Goal: Check status: Check status

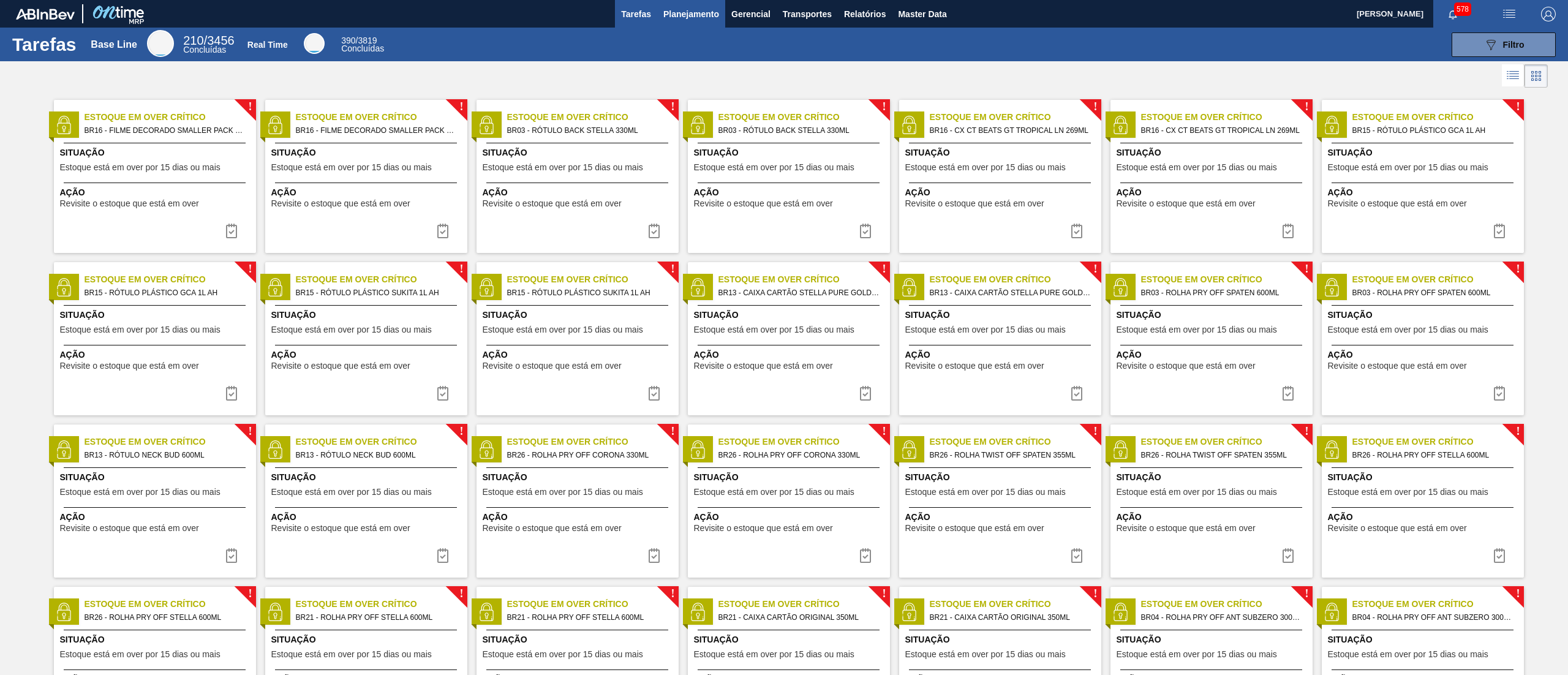
click at [692, 22] on button "Planejamento" at bounding box center [691, 14] width 68 height 27
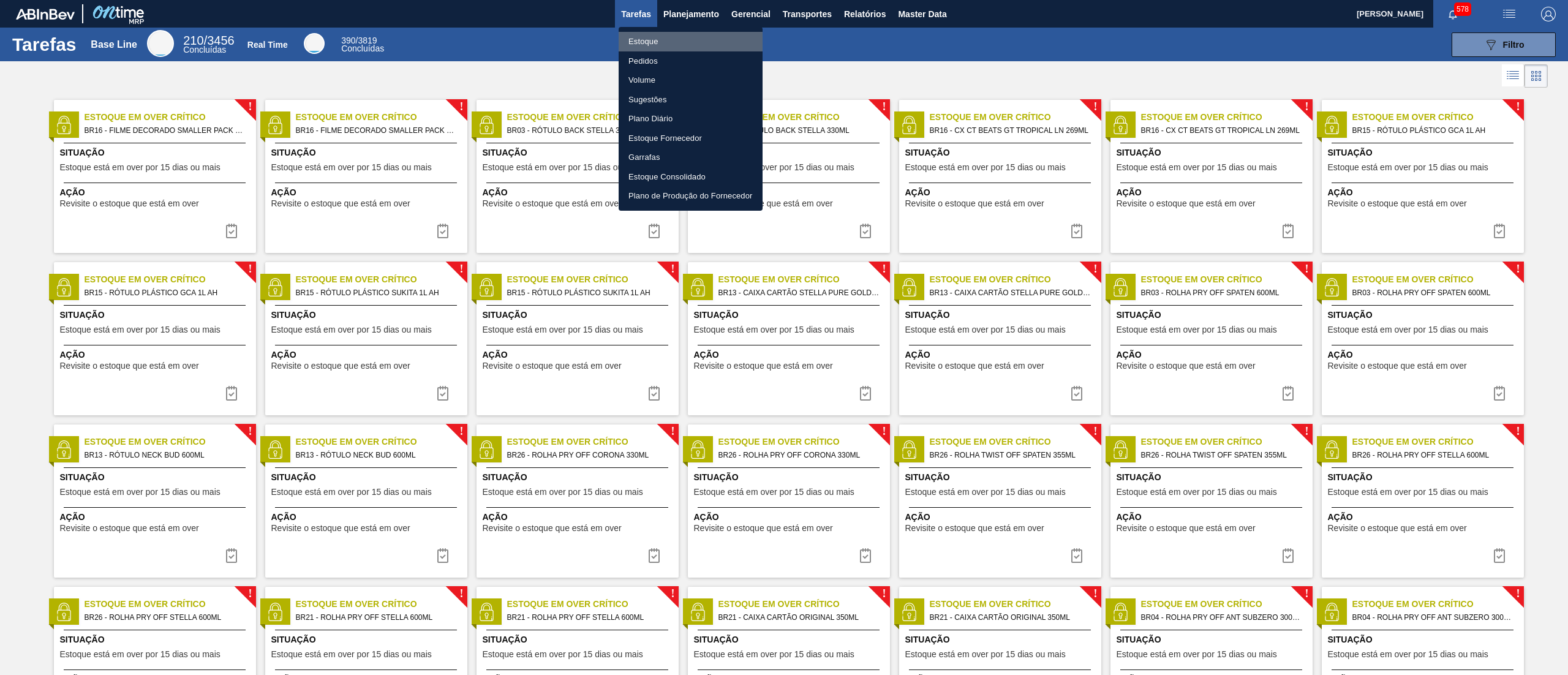
click at [679, 32] on li "Estoque" at bounding box center [691, 42] width 144 height 19
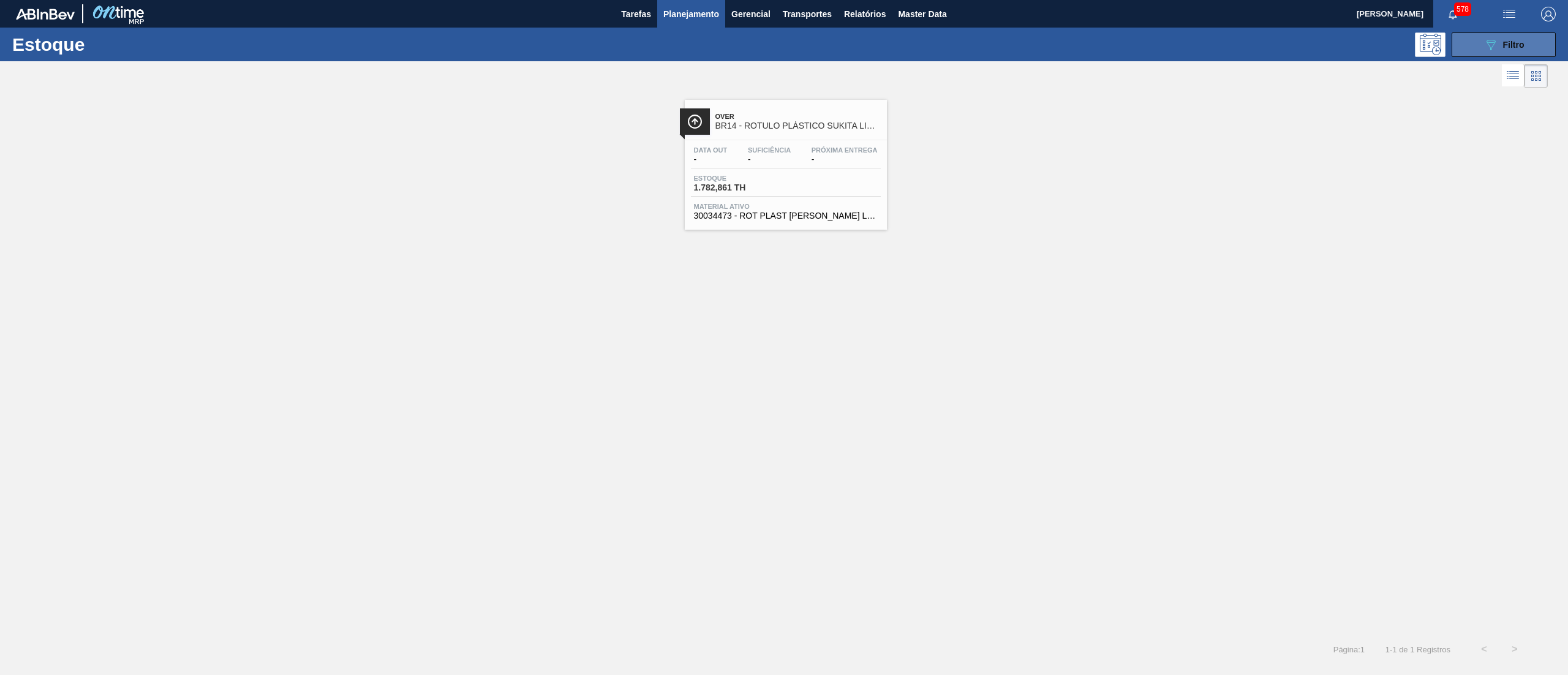
click at [1485, 41] on icon "089F7B8B-B2A5-4AFE-B5C0-19BA573D28AC" at bounding box center [1491, 45] width 14 height 14
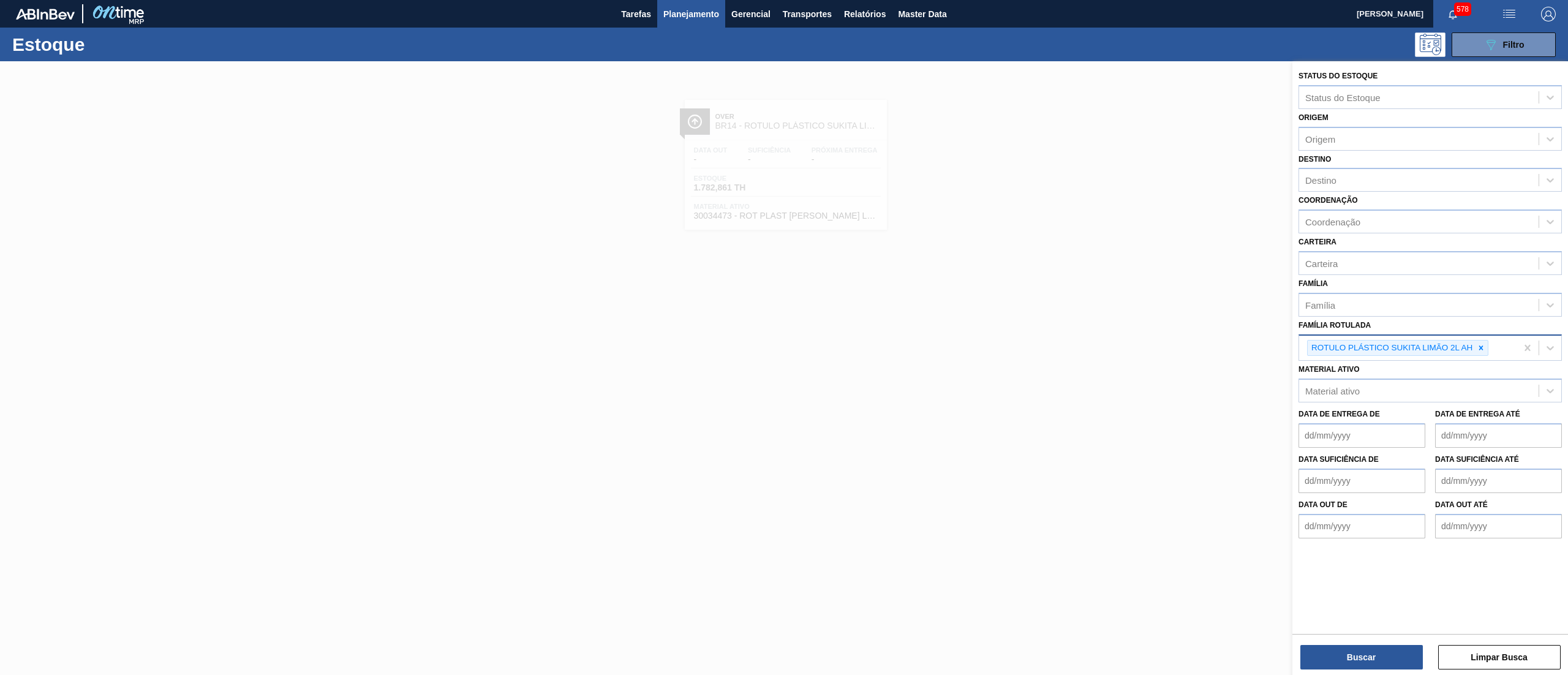
click at [1489, 343] on div "ROTULO PLÁSTICO SUKITA LIMÃO 2L AH" at bounding box center [1397, 348] width 181 height 17
click at [1483, 344] on icon at bounding box center [1481, 348] width 9 height 9
click at [690, 0] on button "Planejamento" at bounding box center [691, 14] width 68 height 27
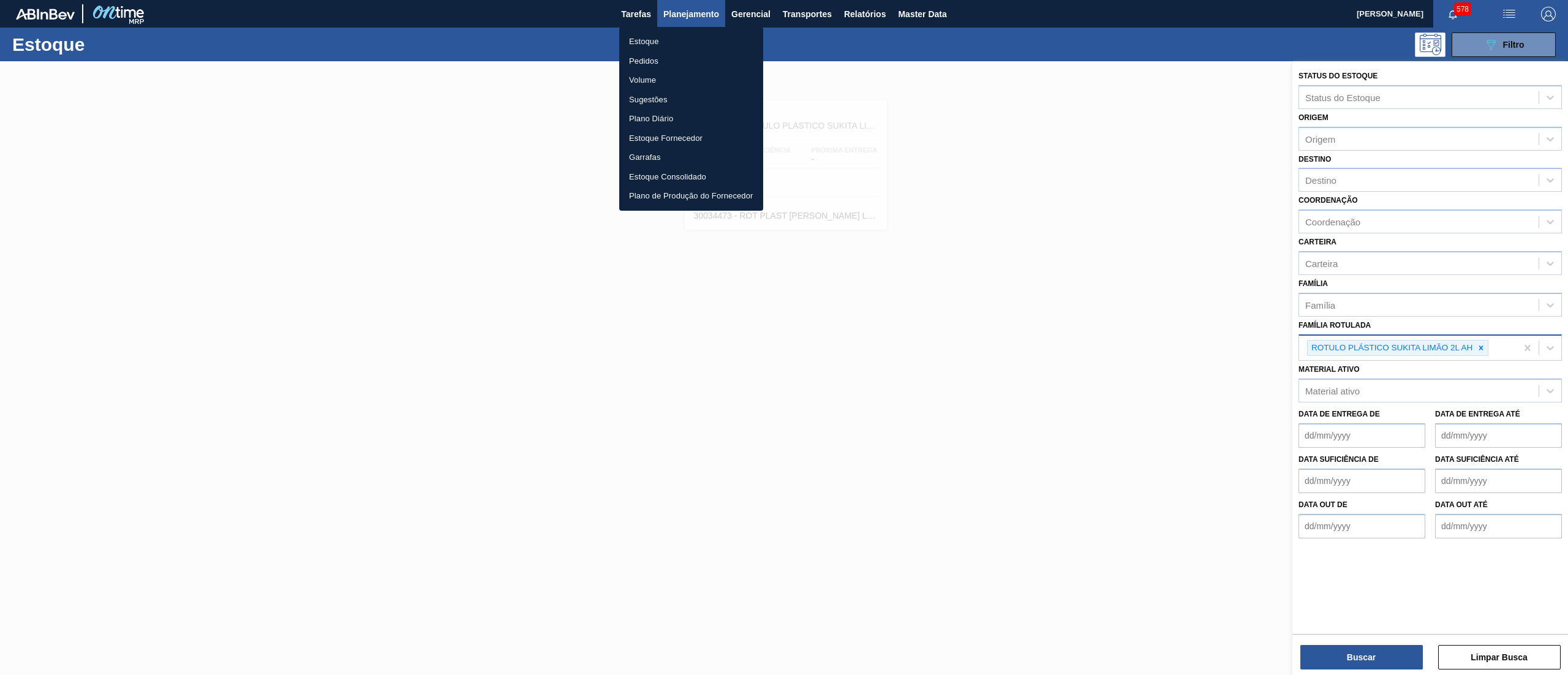
click at [689, 54] on li "Pedidos" at bounding box center [691, 61] width 144 height 19
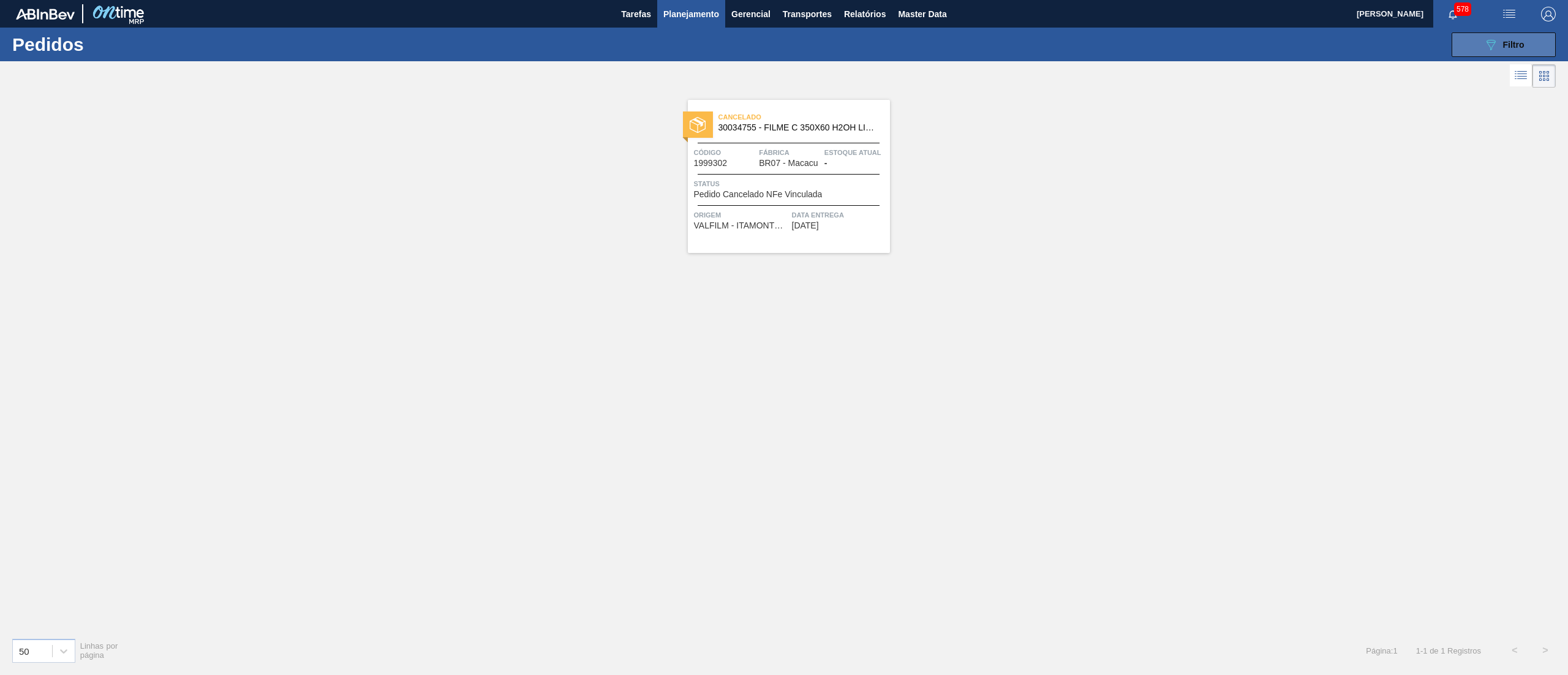
click at [1502, 46] on div "089F7B8B-B2A5-4AFE-B5C0-19BA573D28AC Filtro" at bounding box center [1504, 45] width 41 height 14
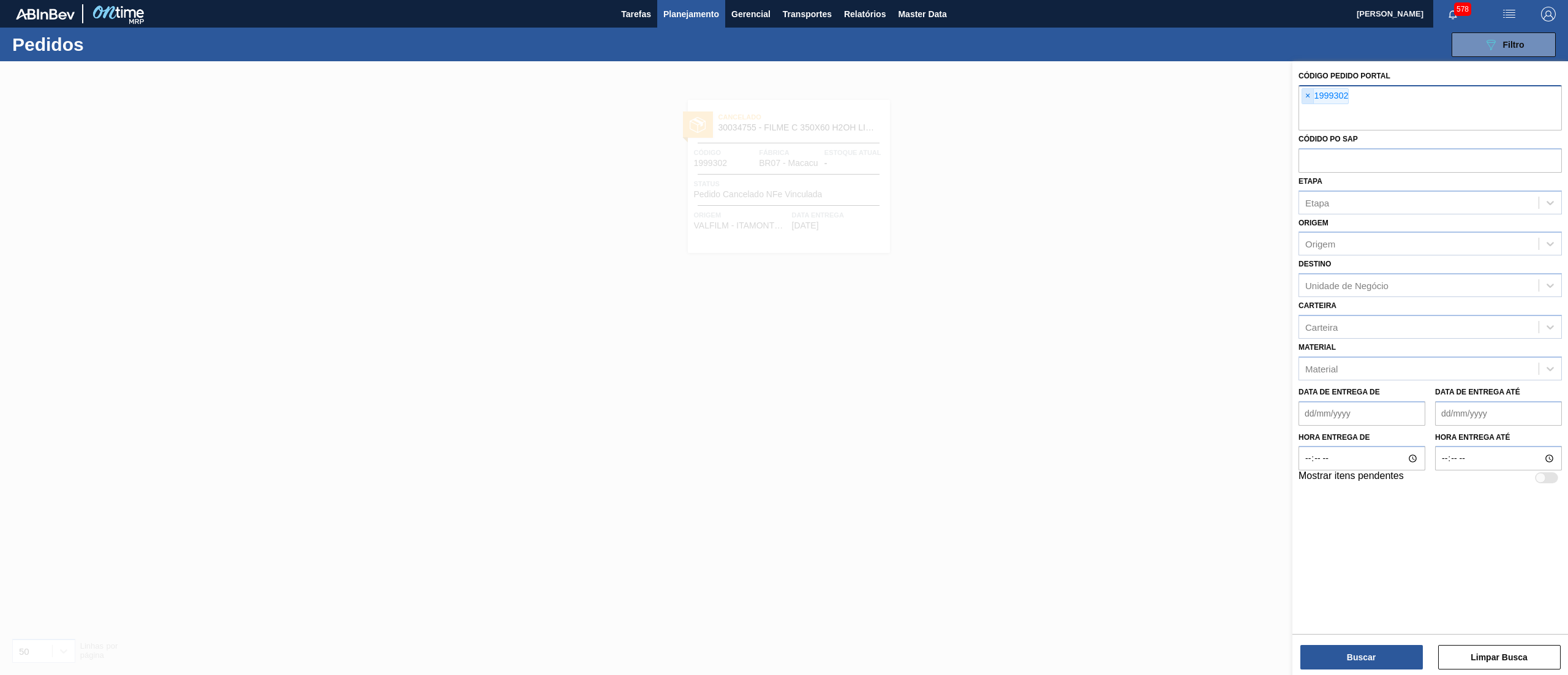
click at [1308, 93] on span "×" at bounding box center [1308, 96] width 12 height 14
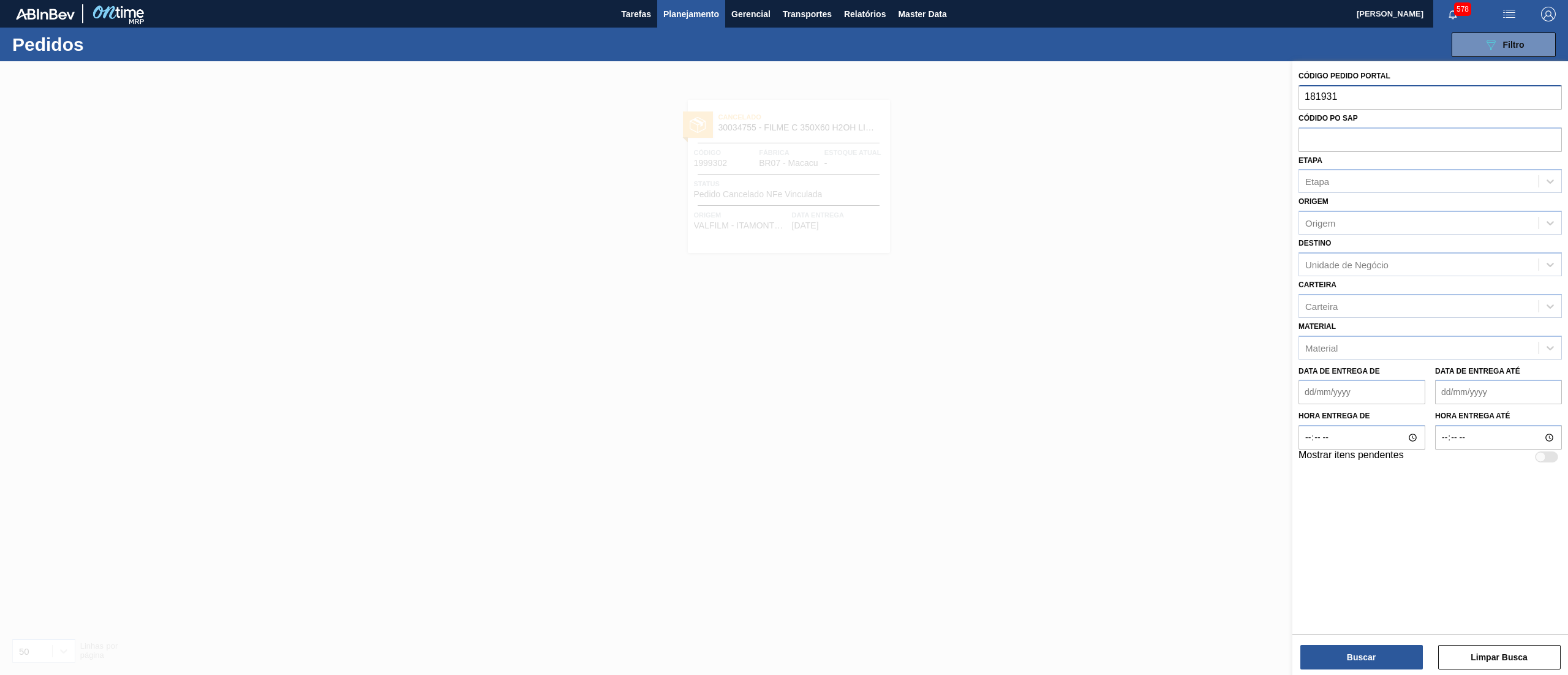
type input "1819310"
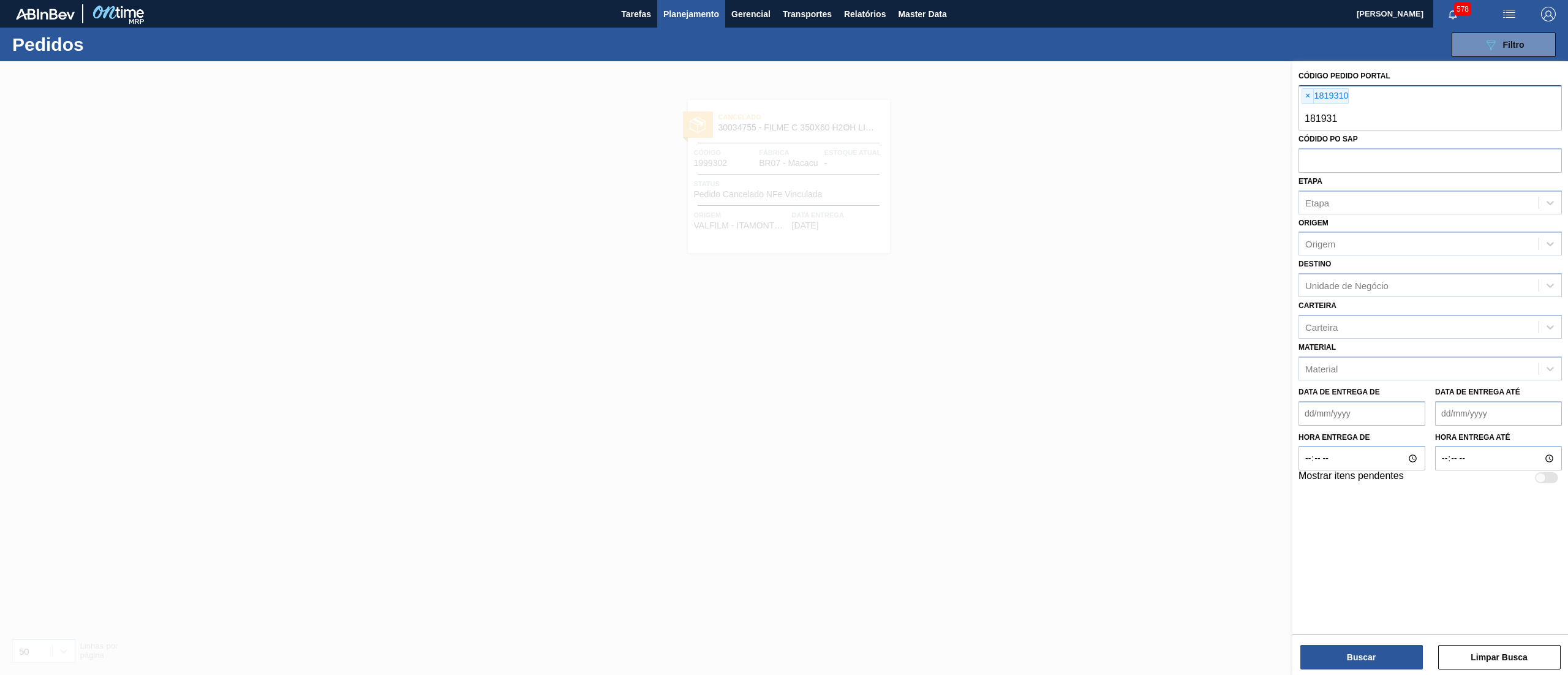
type input "1819311"
click at [1390, 661] on button "Buscar" at bounding box center [1361, 657] width 123 height 25
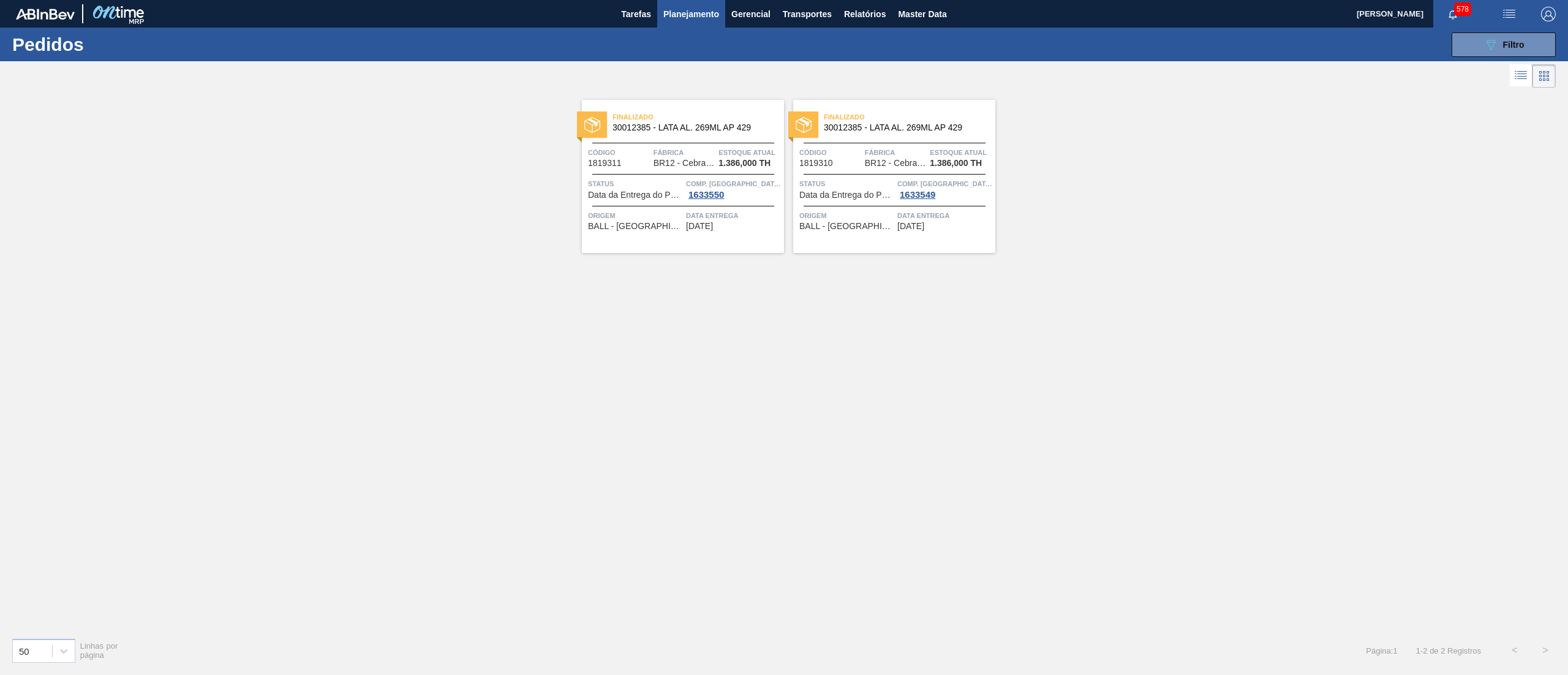
click at [670, 123] on span "30012385 - LATA AL. 269ML AP 429" at bounding box center [694, 127] width 162 height 9
click at [1507, 42] on span "Filtro" at bounding box center [1514, 45] width 22 height 10
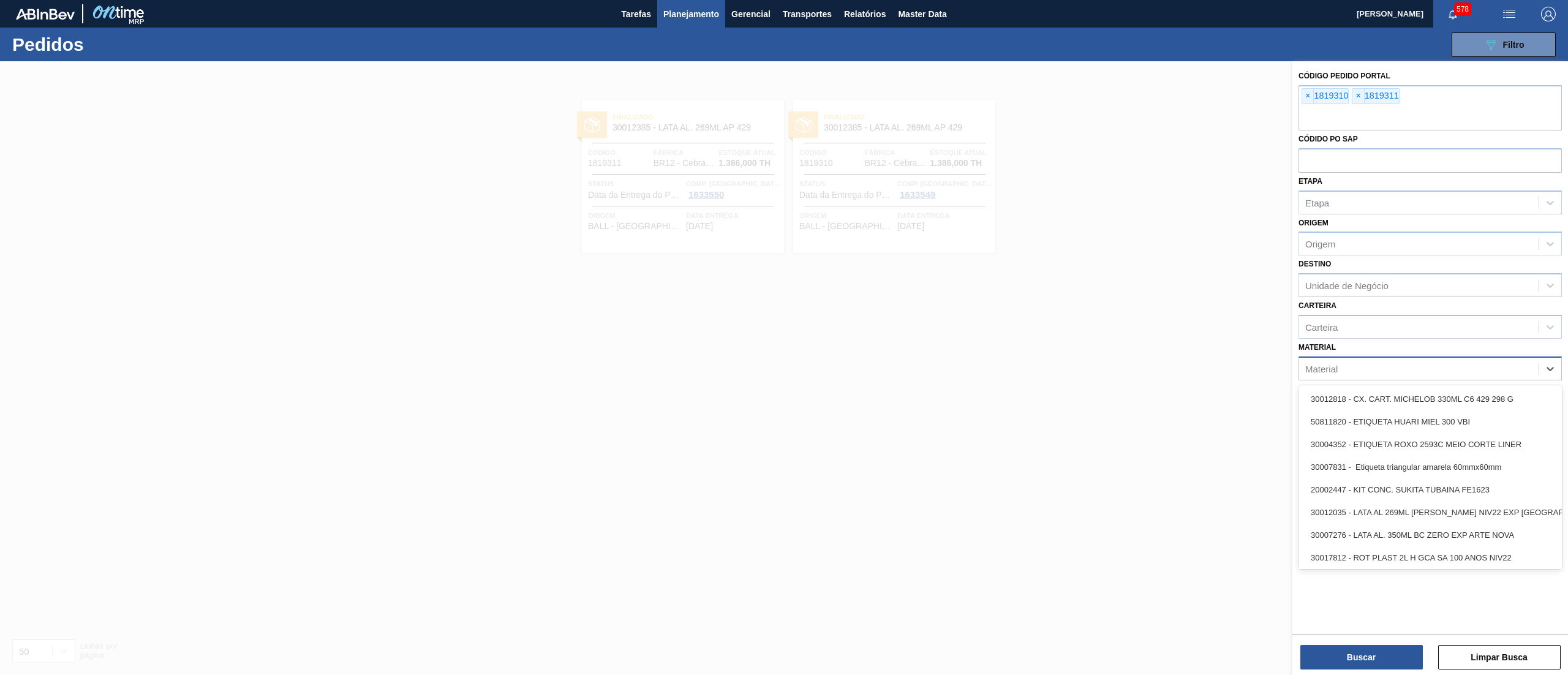
click at [1329, 365] on div "Material" at bounding box center [1321, 368] width 33 height 10
type input "30034488"
type input "30034686"
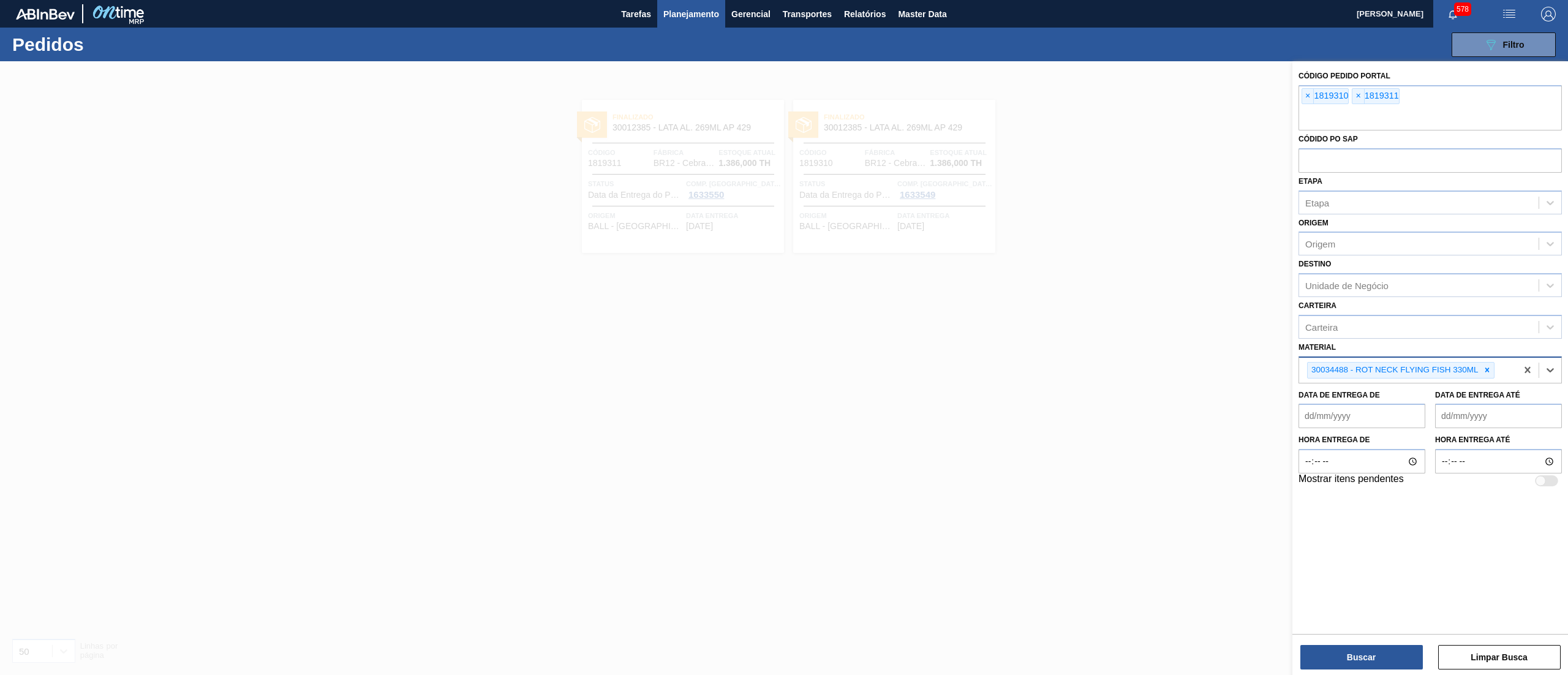
drag, startPoint x: 1359, startPoint y: 392, endPoint x: 1300, endPoint y: 406, distance: 60.6
click at [1300, 406] on div "Código Pedido Portal × 1819310 × 1819311 Códido PO SAP Etapa Etapa Origem Orige…" at bounding box center [1430, 277] width 276 height 434
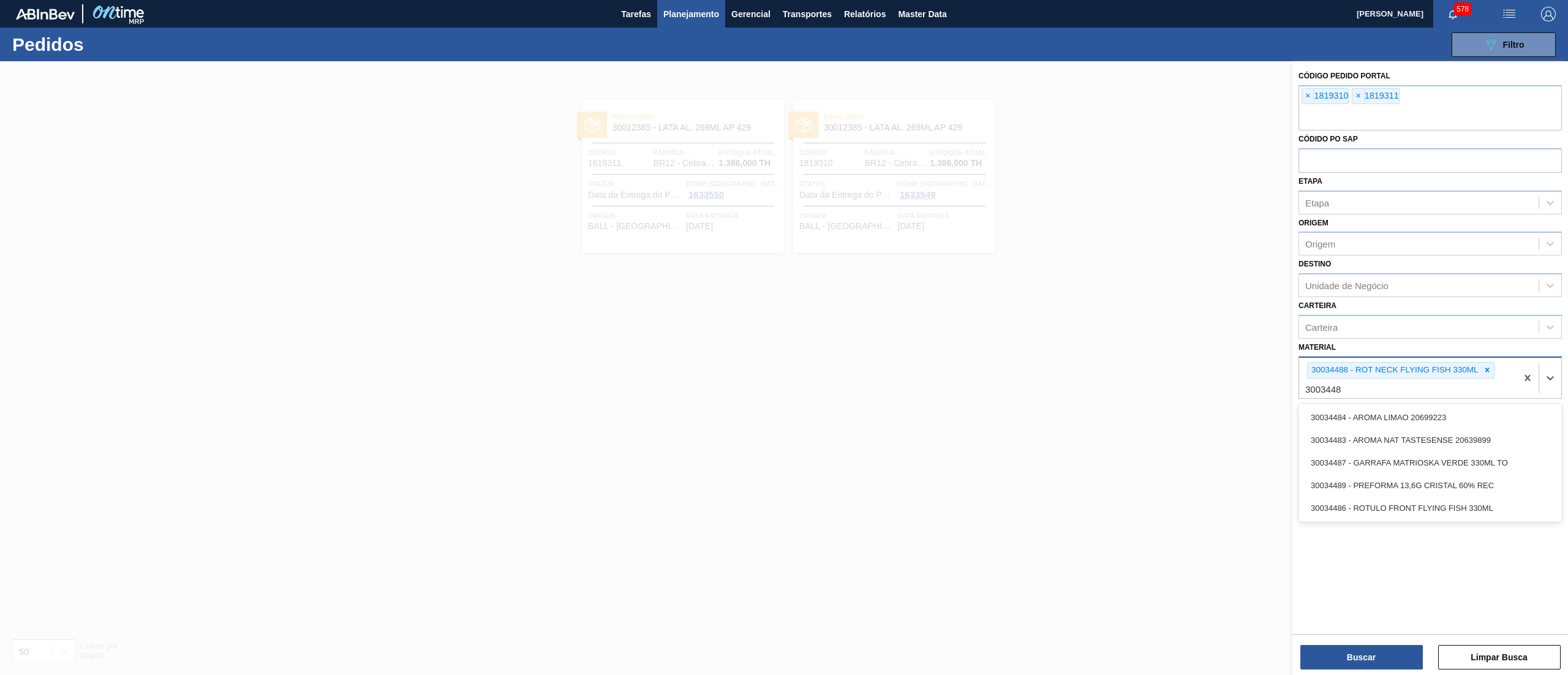
type input "30034486"
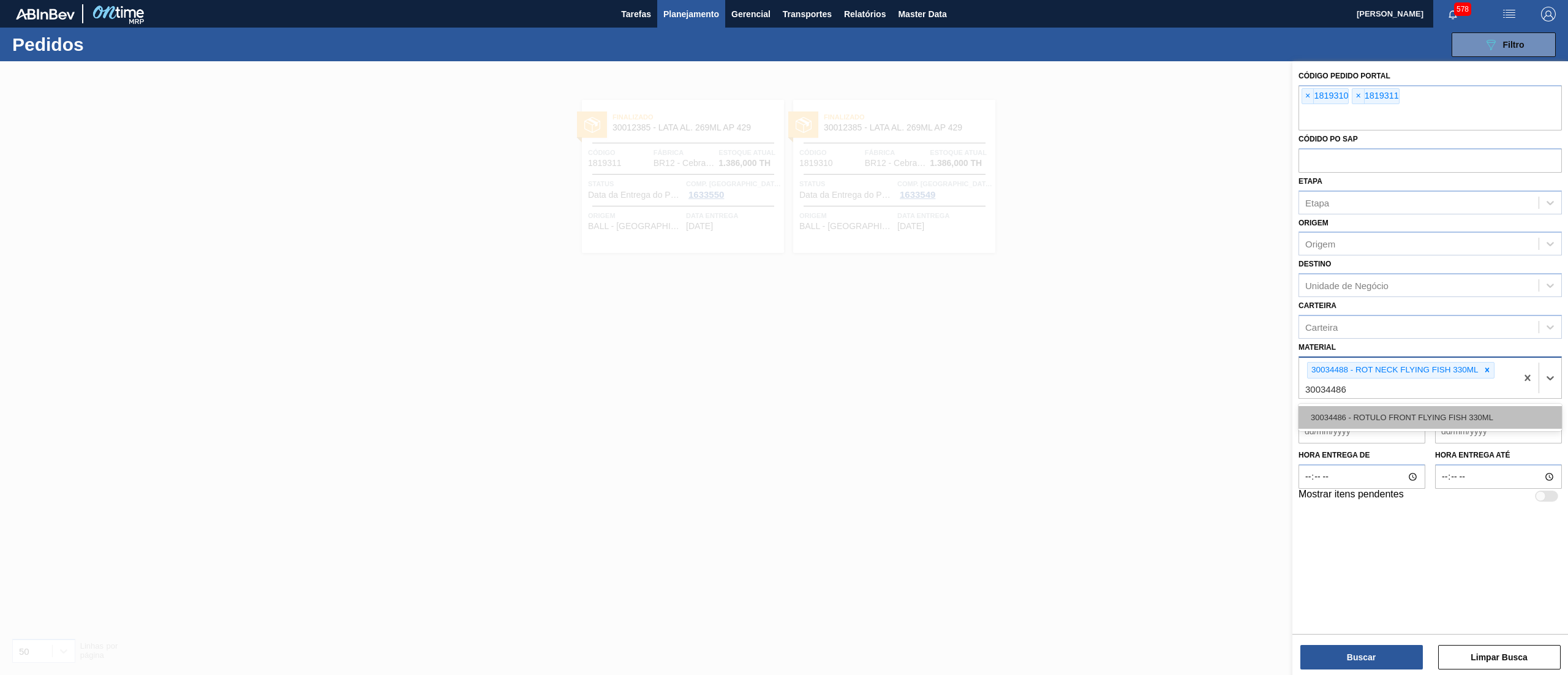
click at [1437, 416] on div "30034486 - ROTULO FRONT FLYING FISH 330ML" at bounding box center [1430, 418] width 264 height 22
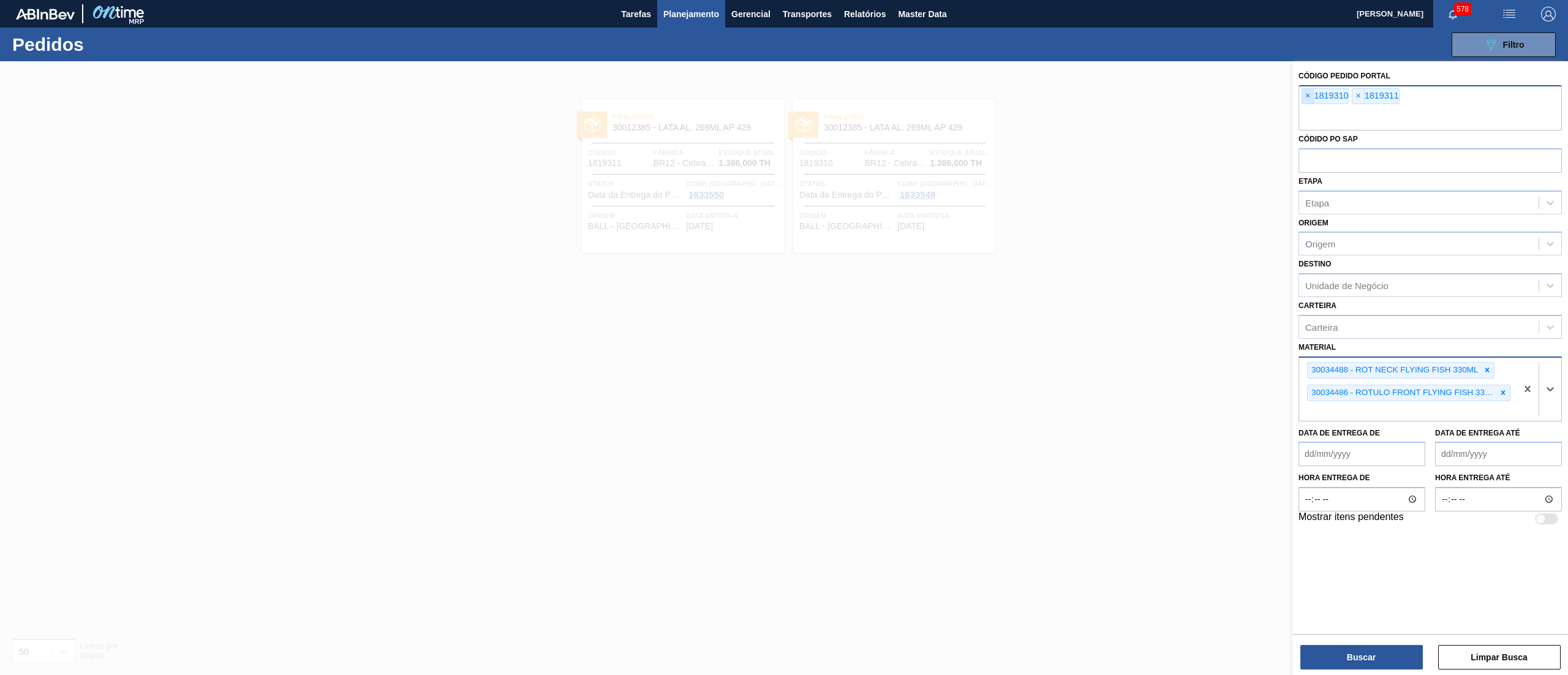
click at [1307, 99] on span "×" at bounding box center [1308, 96] width 12 height 14
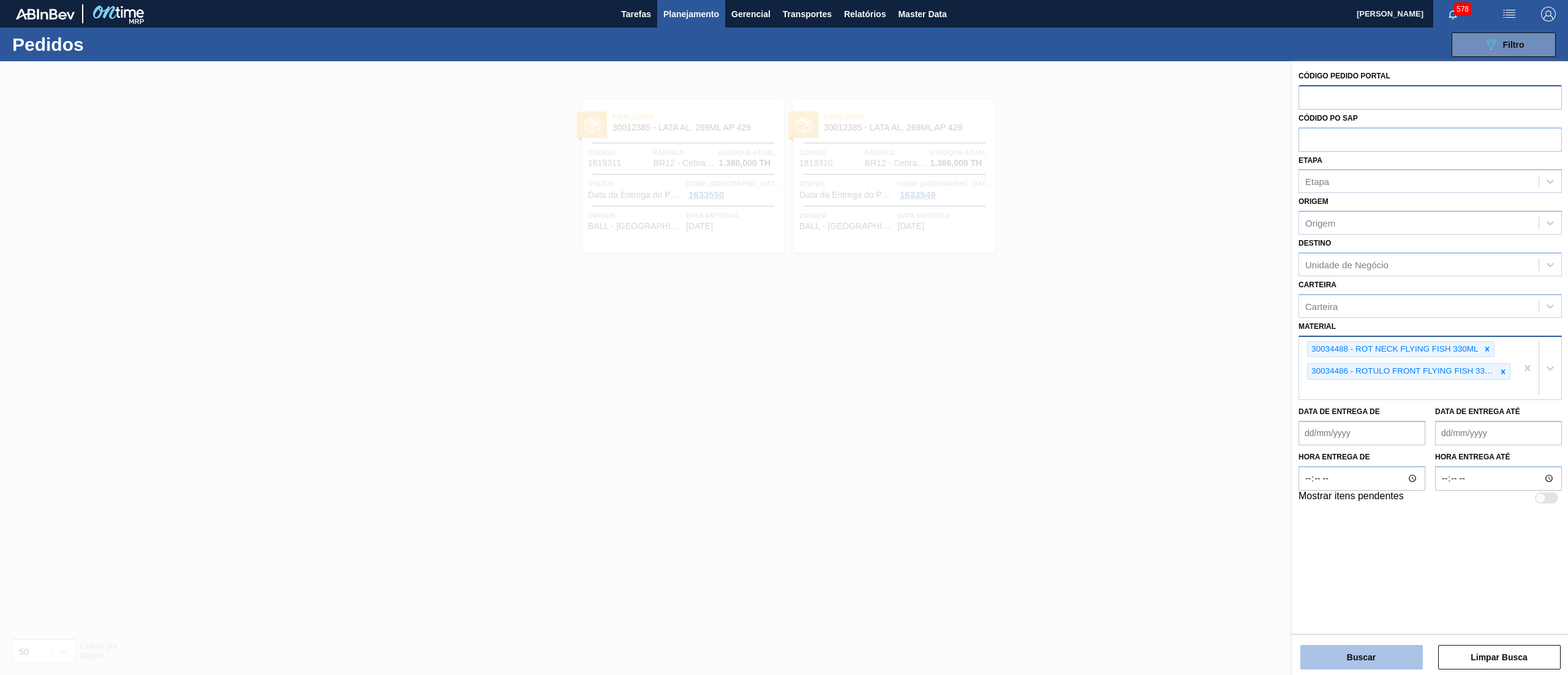
click at [1397, 665] on button "Buscar" at bounding box center [1361, 657] width 123 height 25
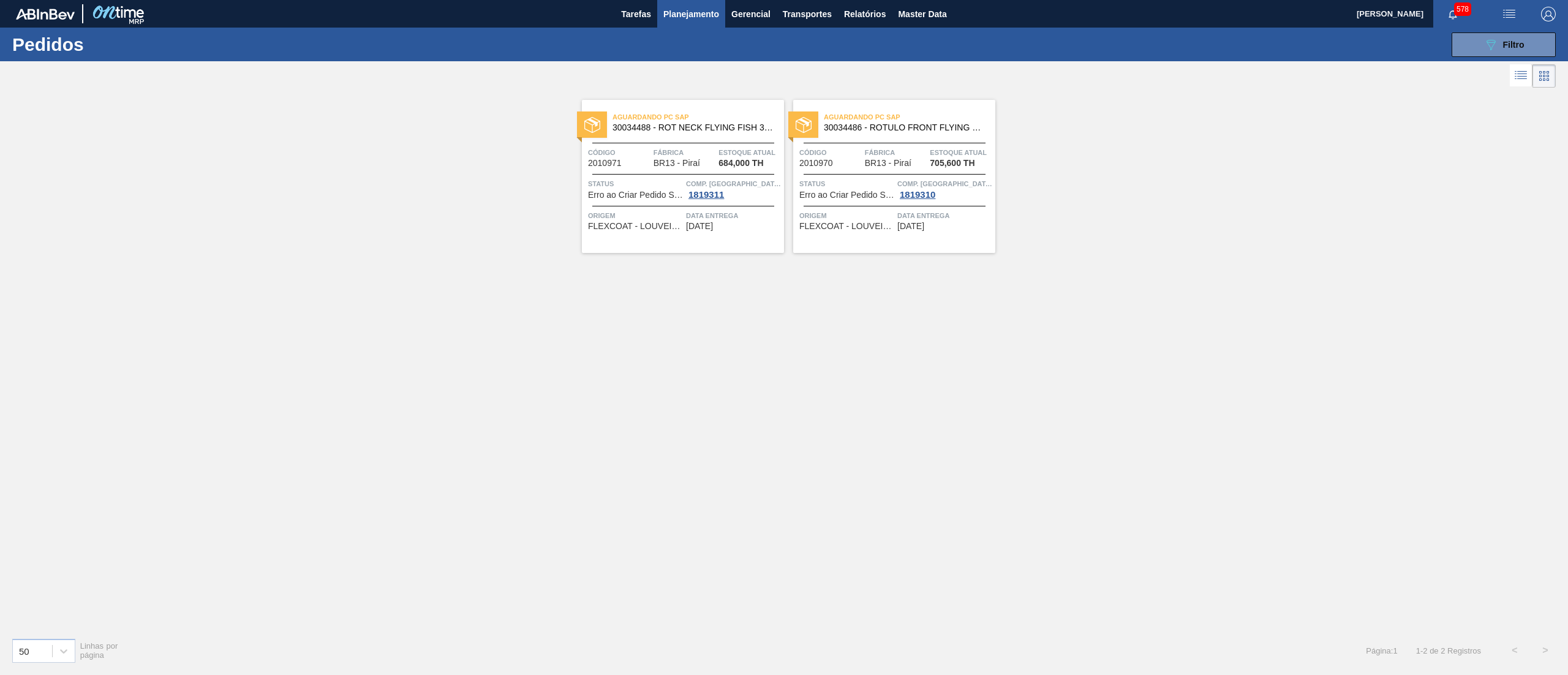
click at [703, 116] on span "Aguardando PC SAP" at bounding box center [699, 116] width 171 height 12
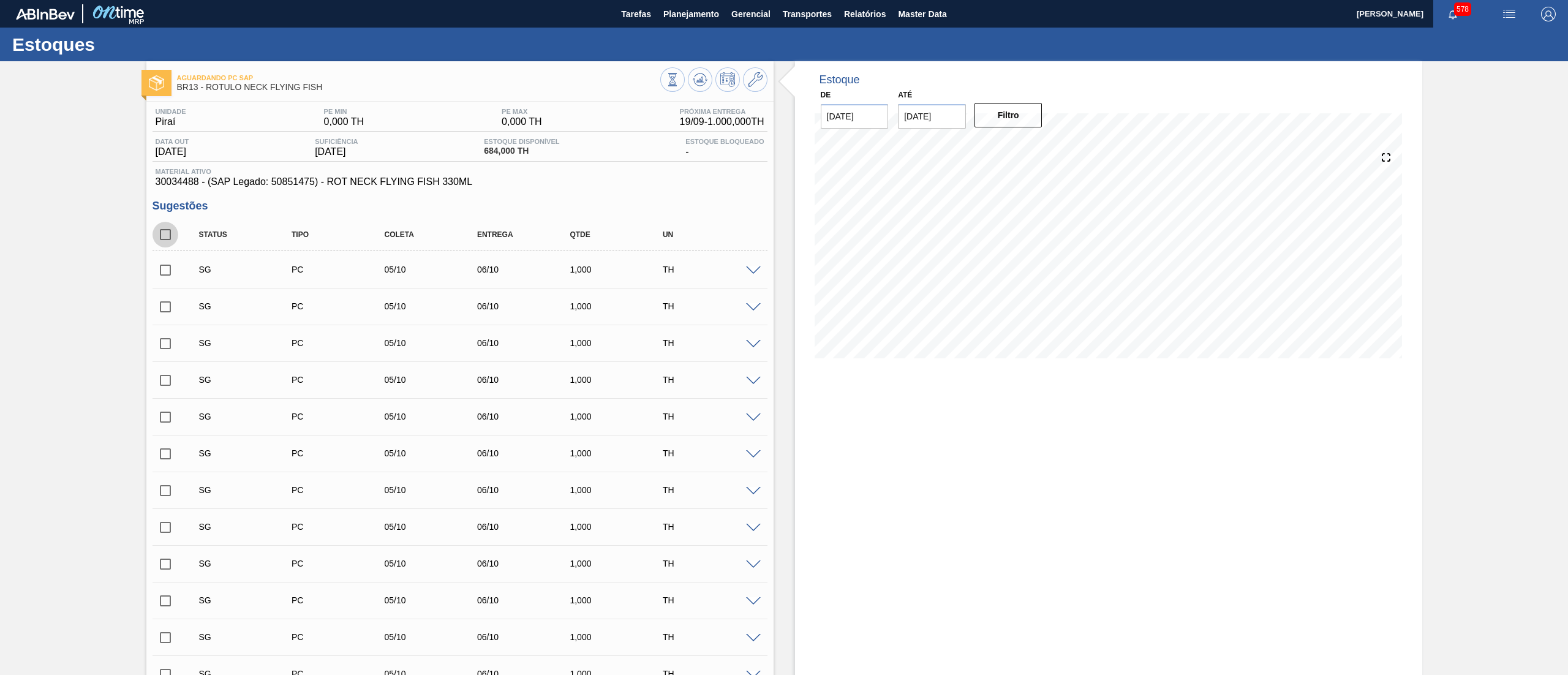
click at [167, 233] on input "checkbox" at bounding box center [165, 235] width 26 height 26
checkbox input "true"
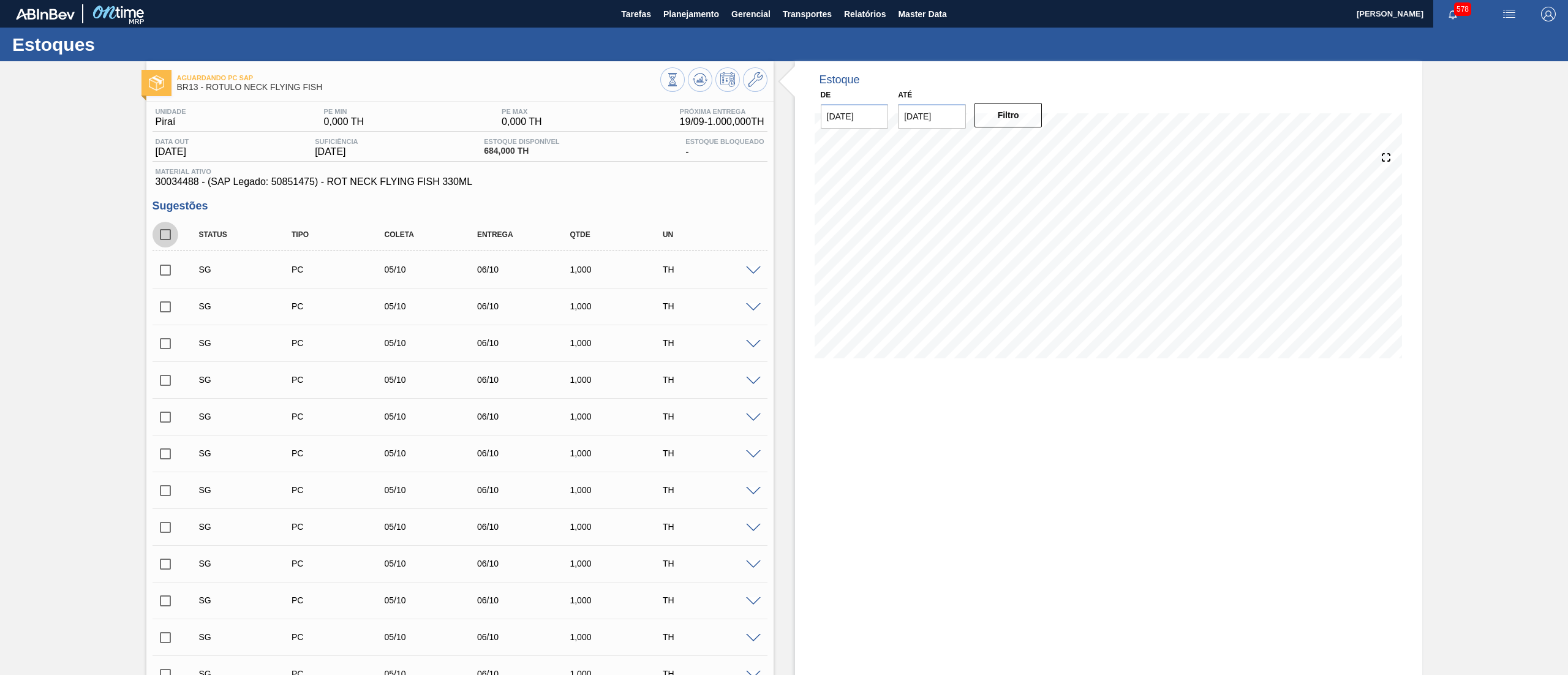
checkbox input "true"
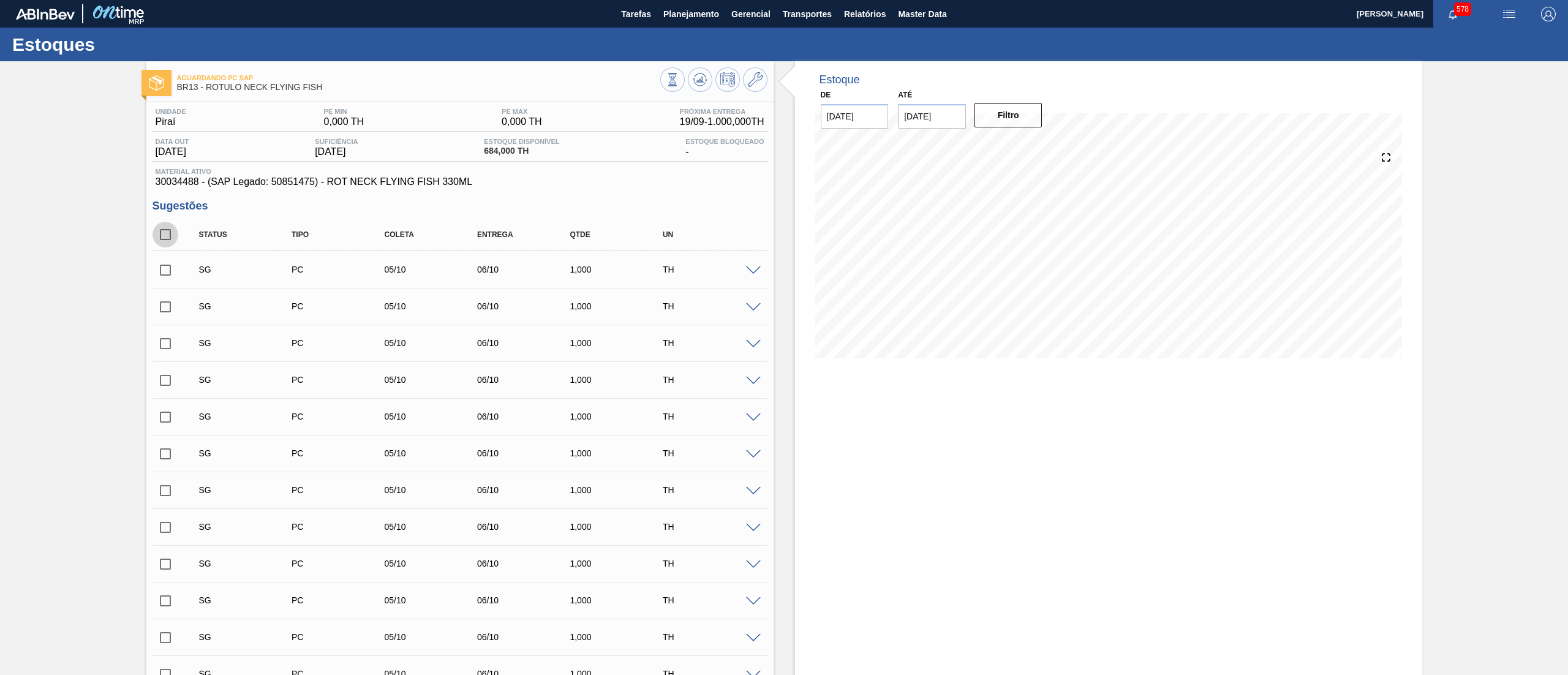
checkbox input "true"
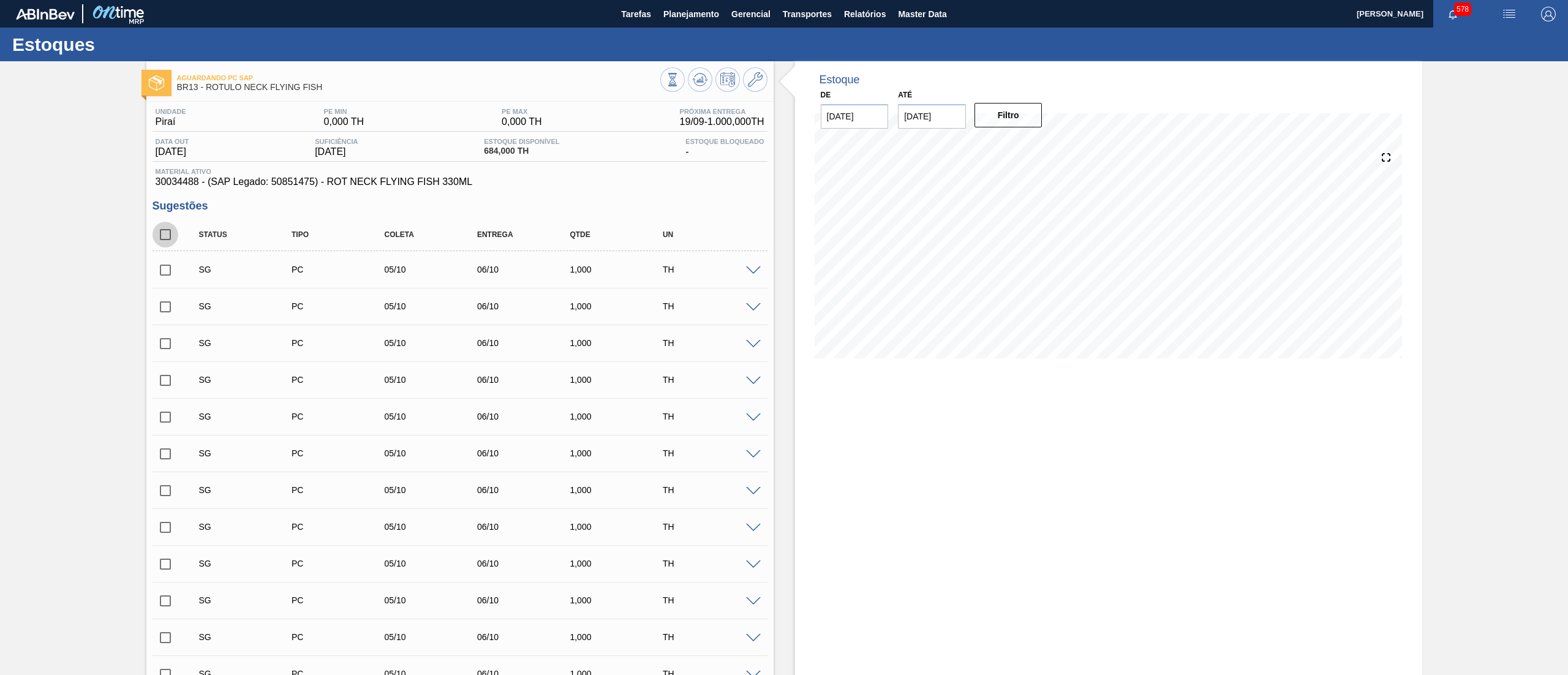
checkbox input "true"
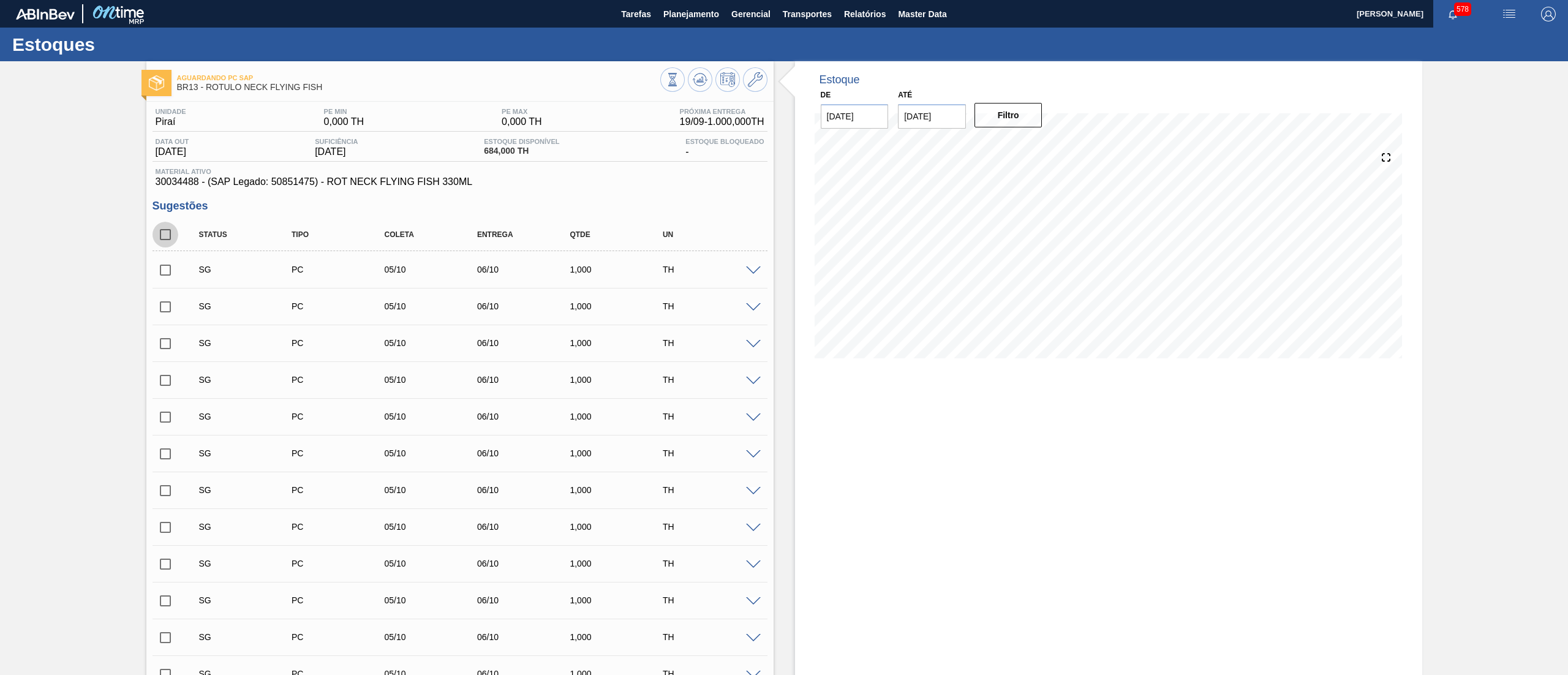
checkbox input "true"
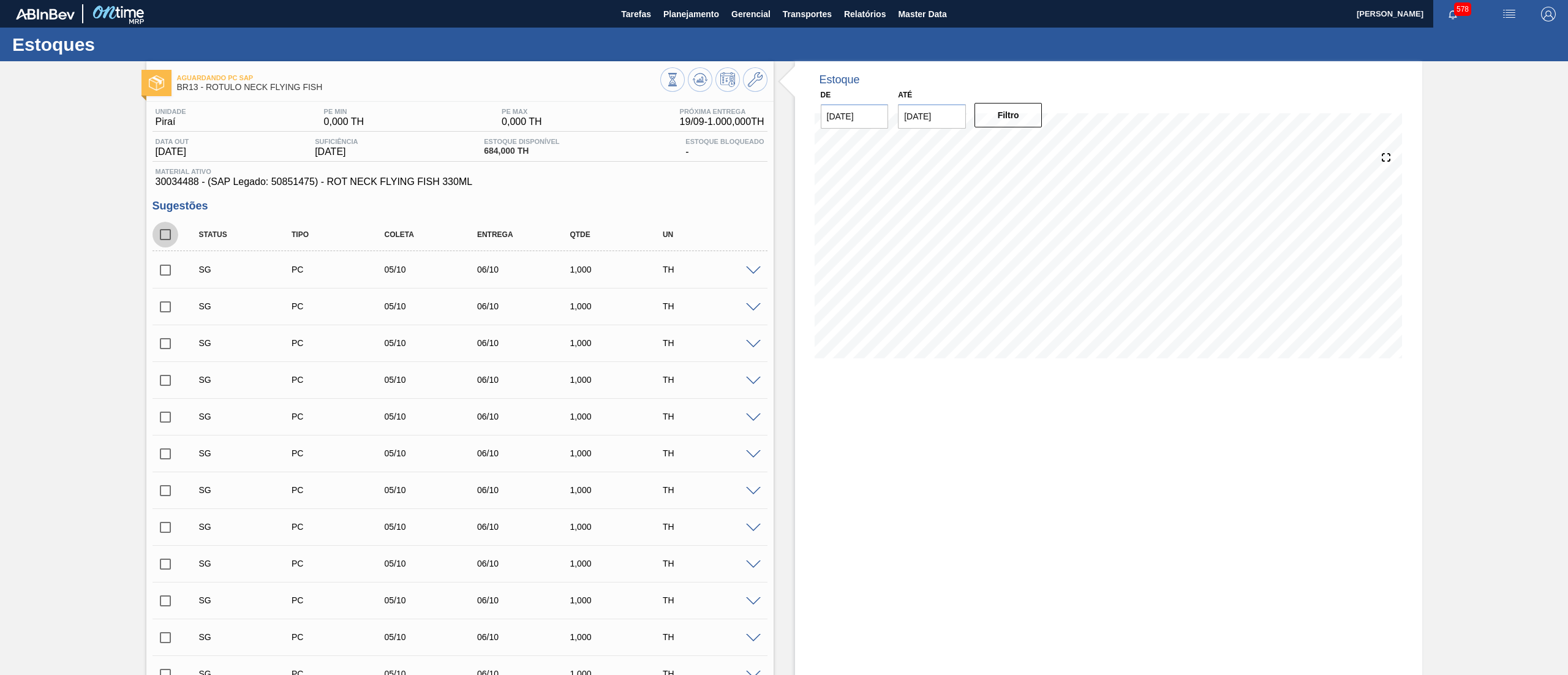
checkbox input "true"
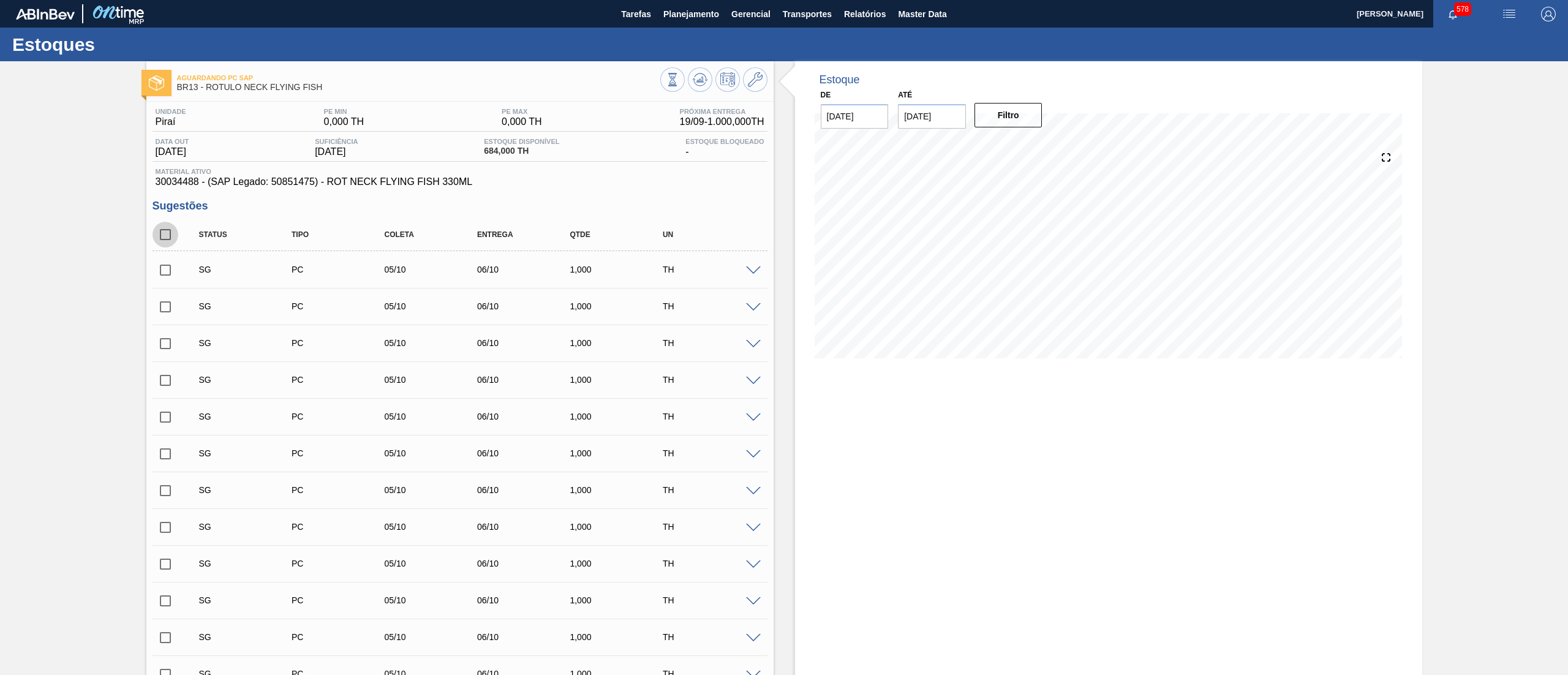
checkbox input "true"
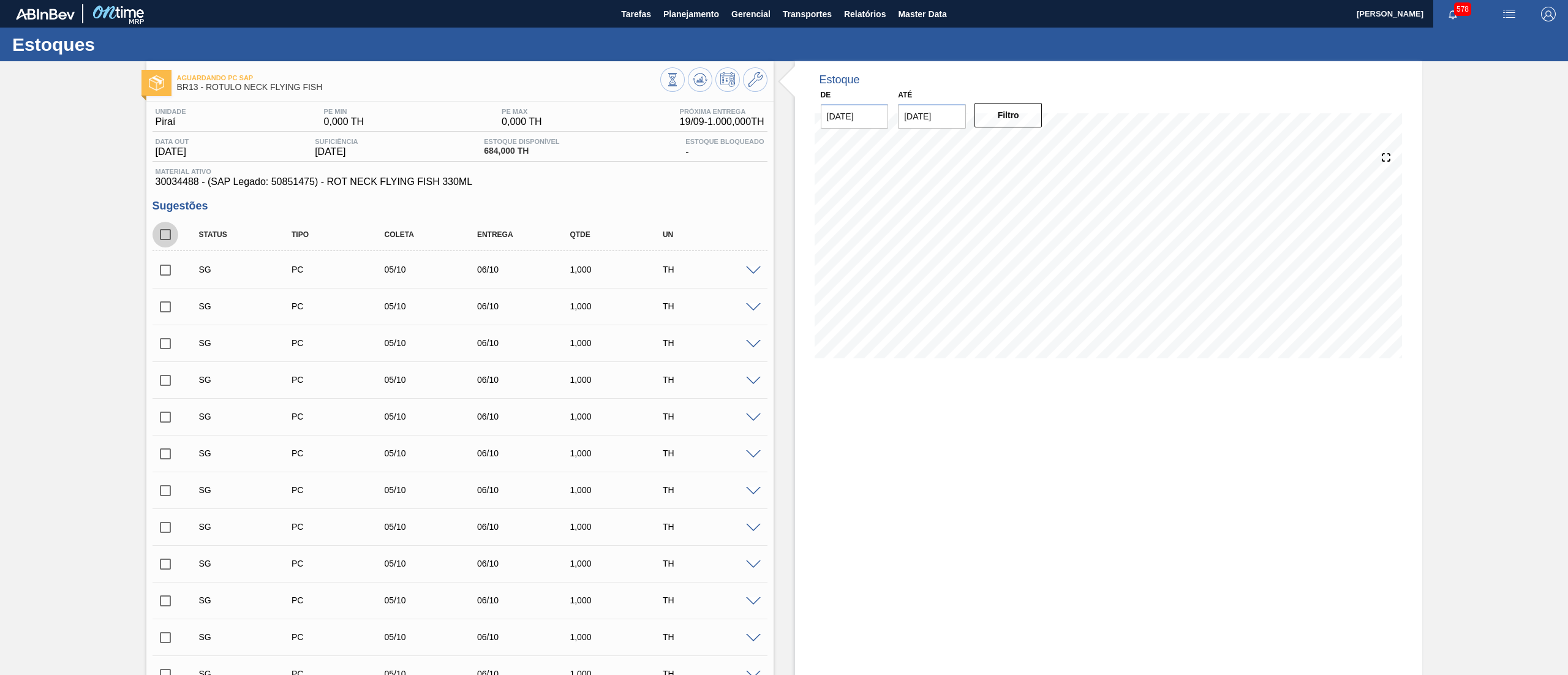
checkbox input "true"
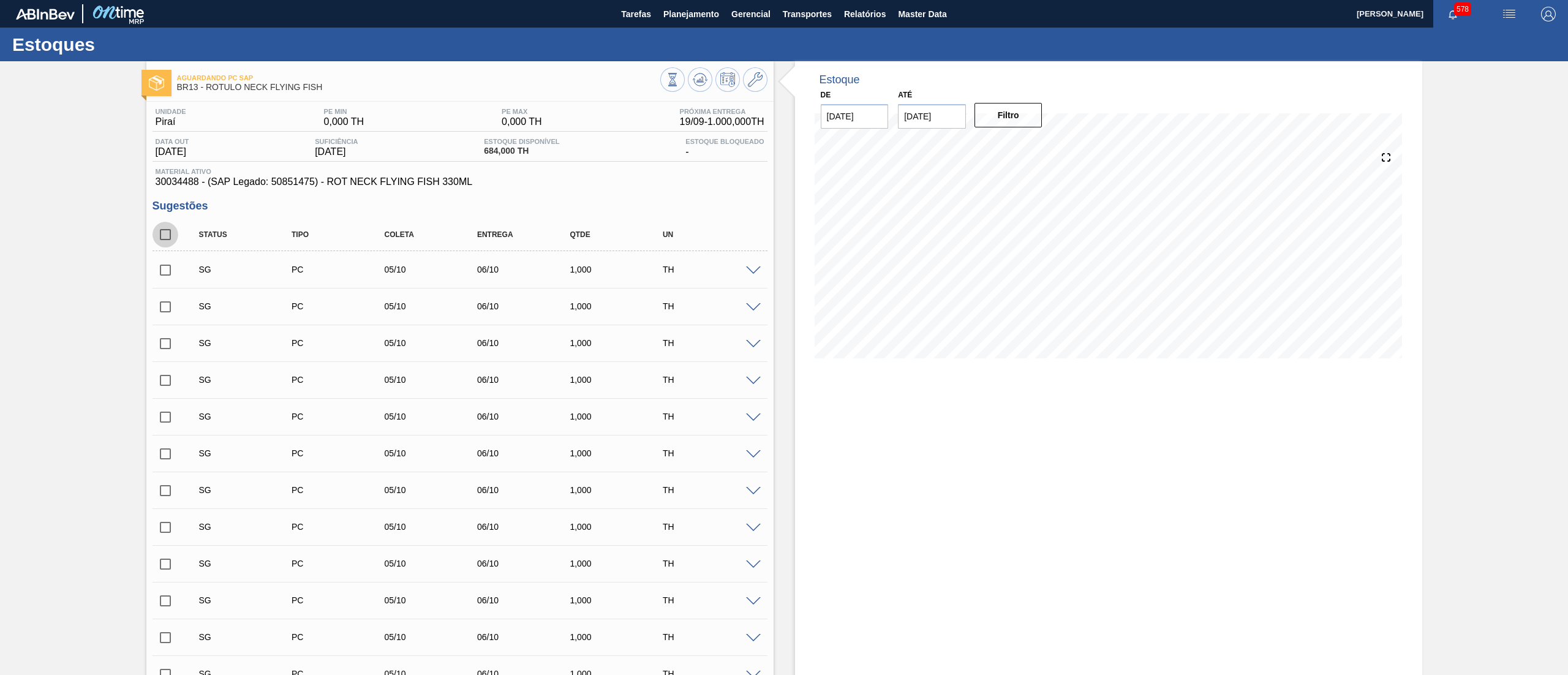
checkbox input "true"
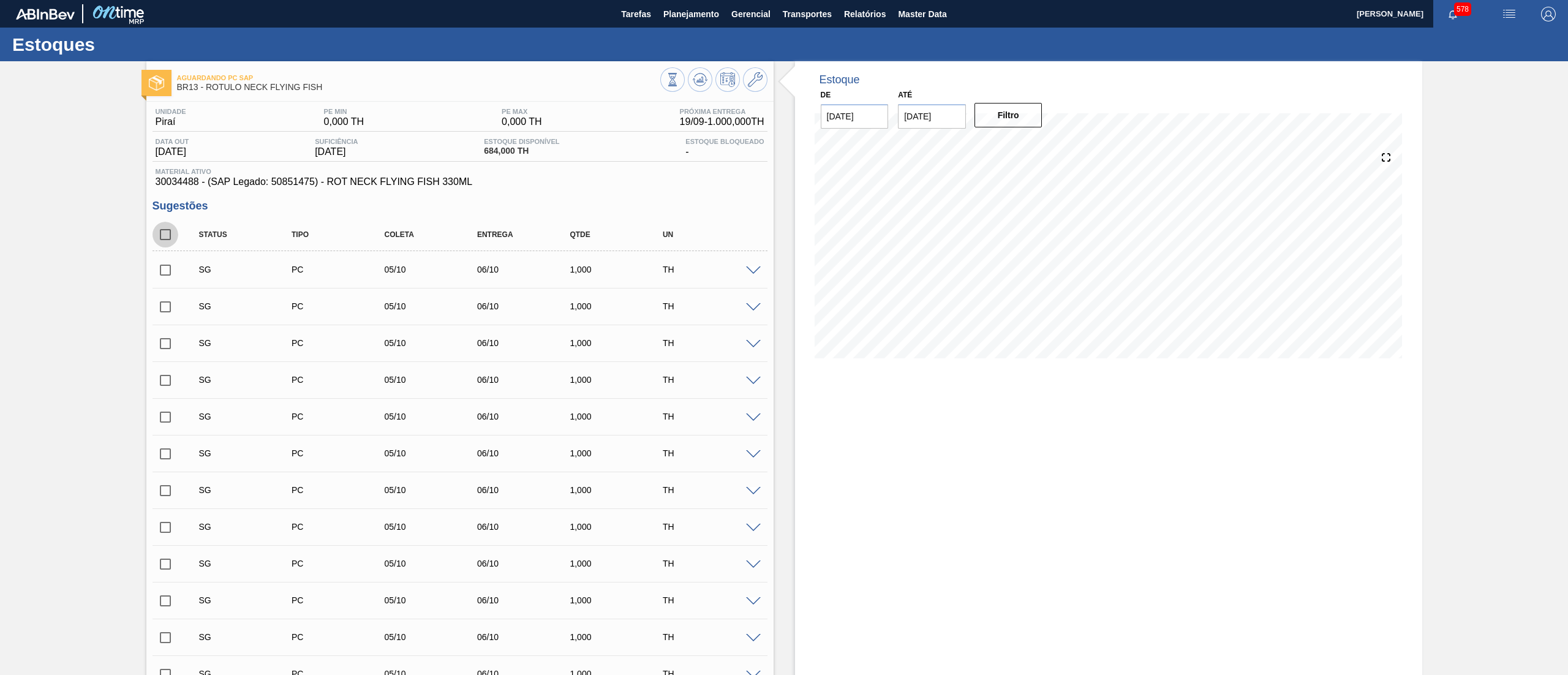
checkbox input "true"
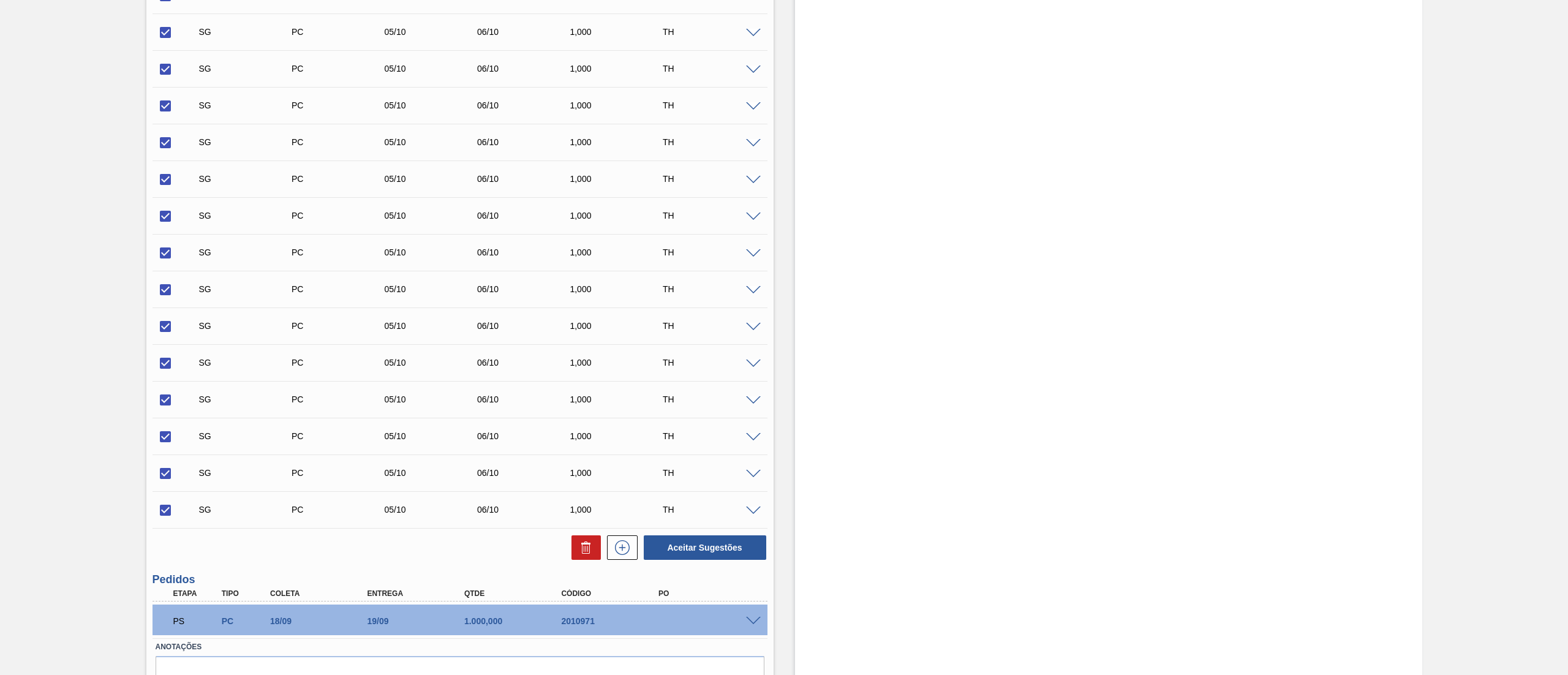
scroll to position [1405, 0]
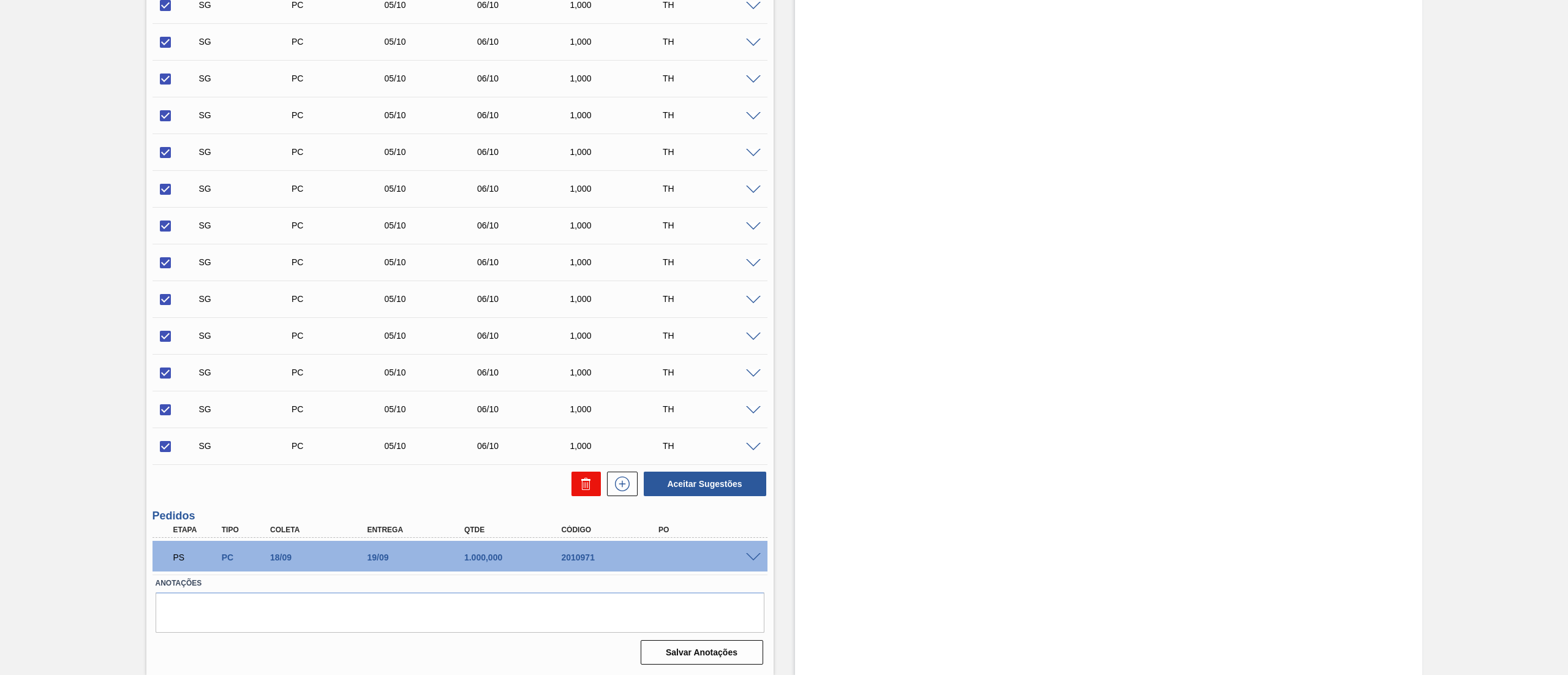
click at [578, 485] on icon at bounding box center [586, 484] width 14 height 14
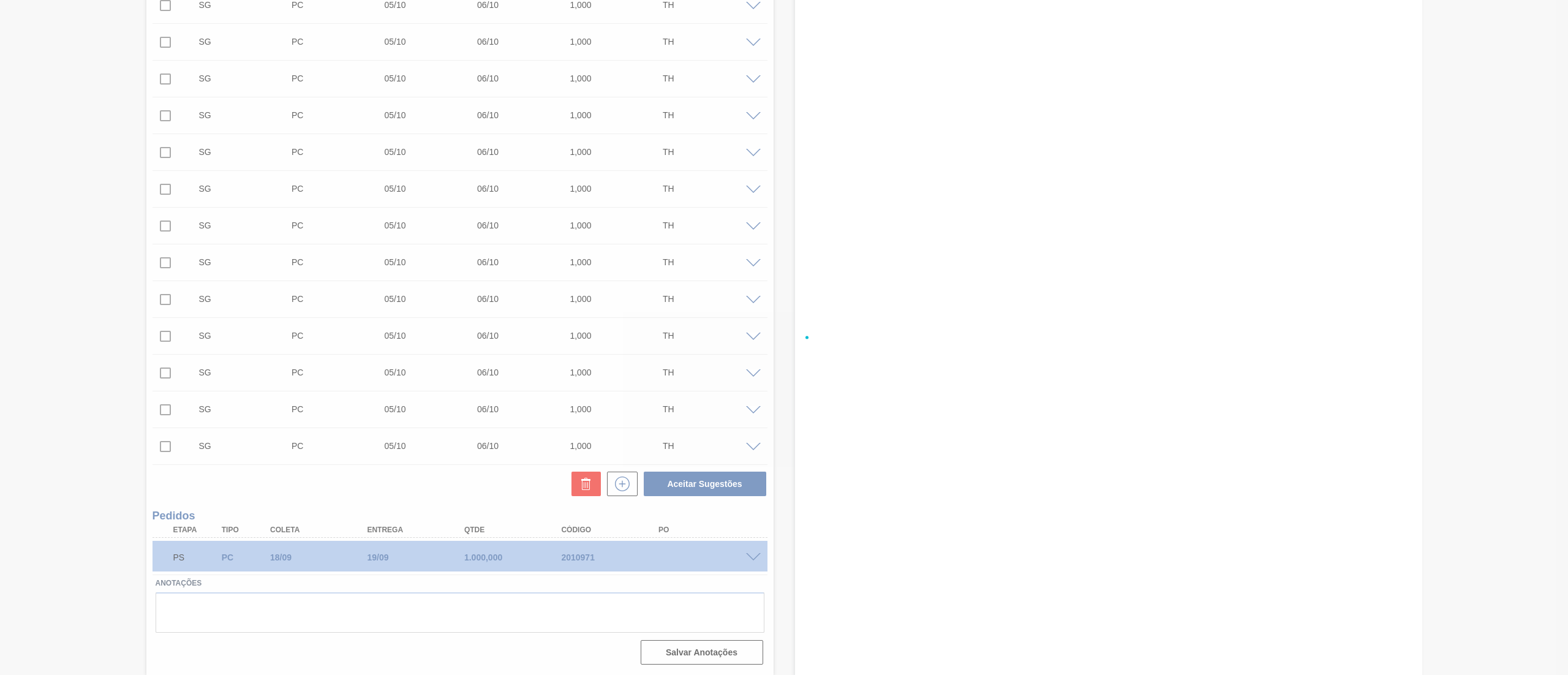
checkbox input "false"
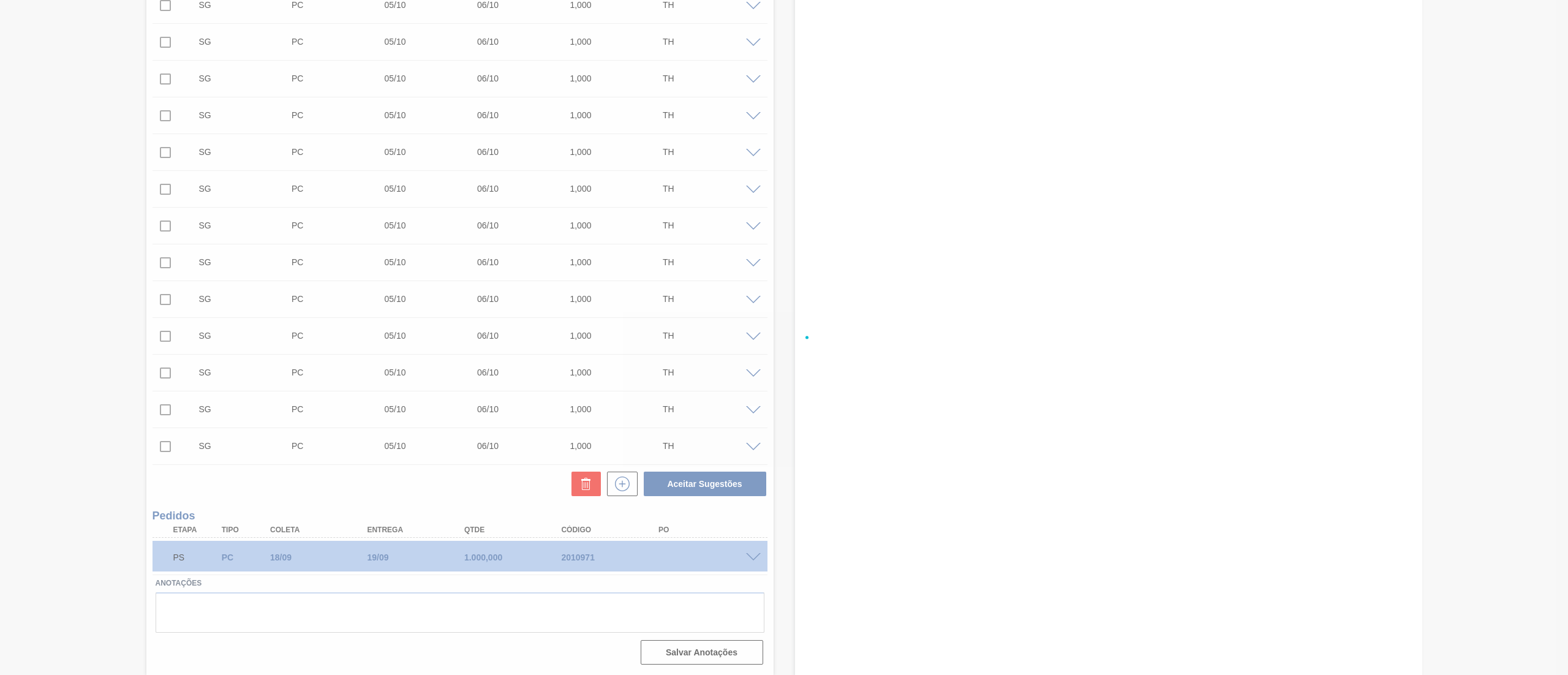
checkbox input "false"
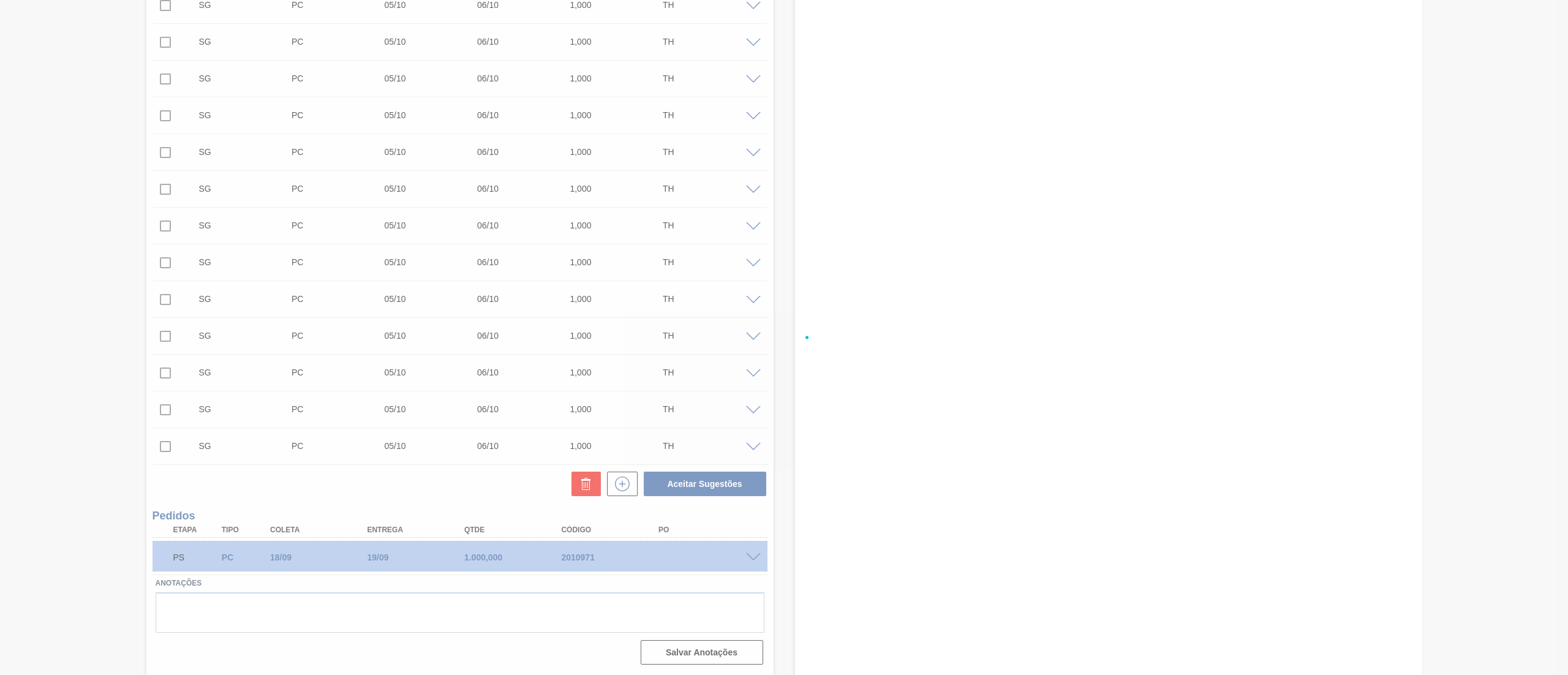
checkbox input "false"
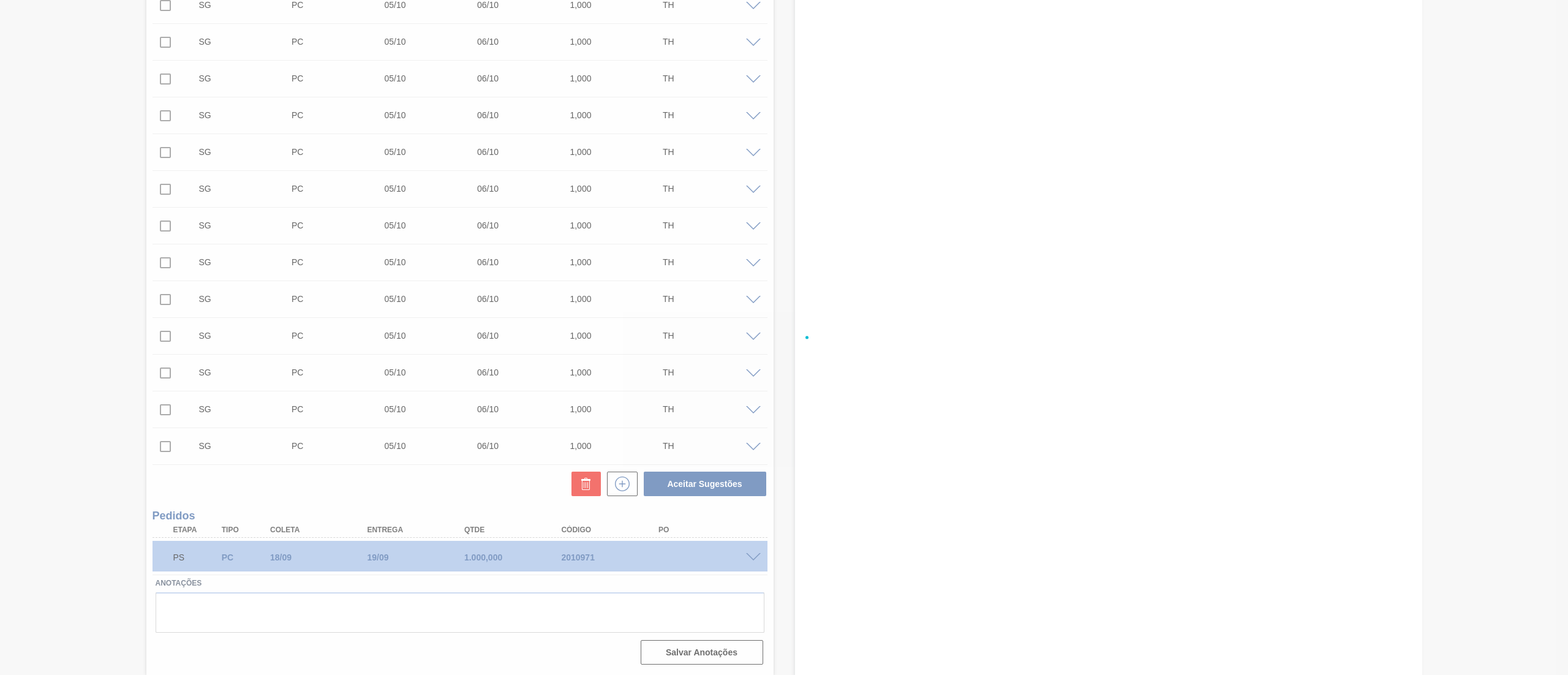
checkbox input "false"
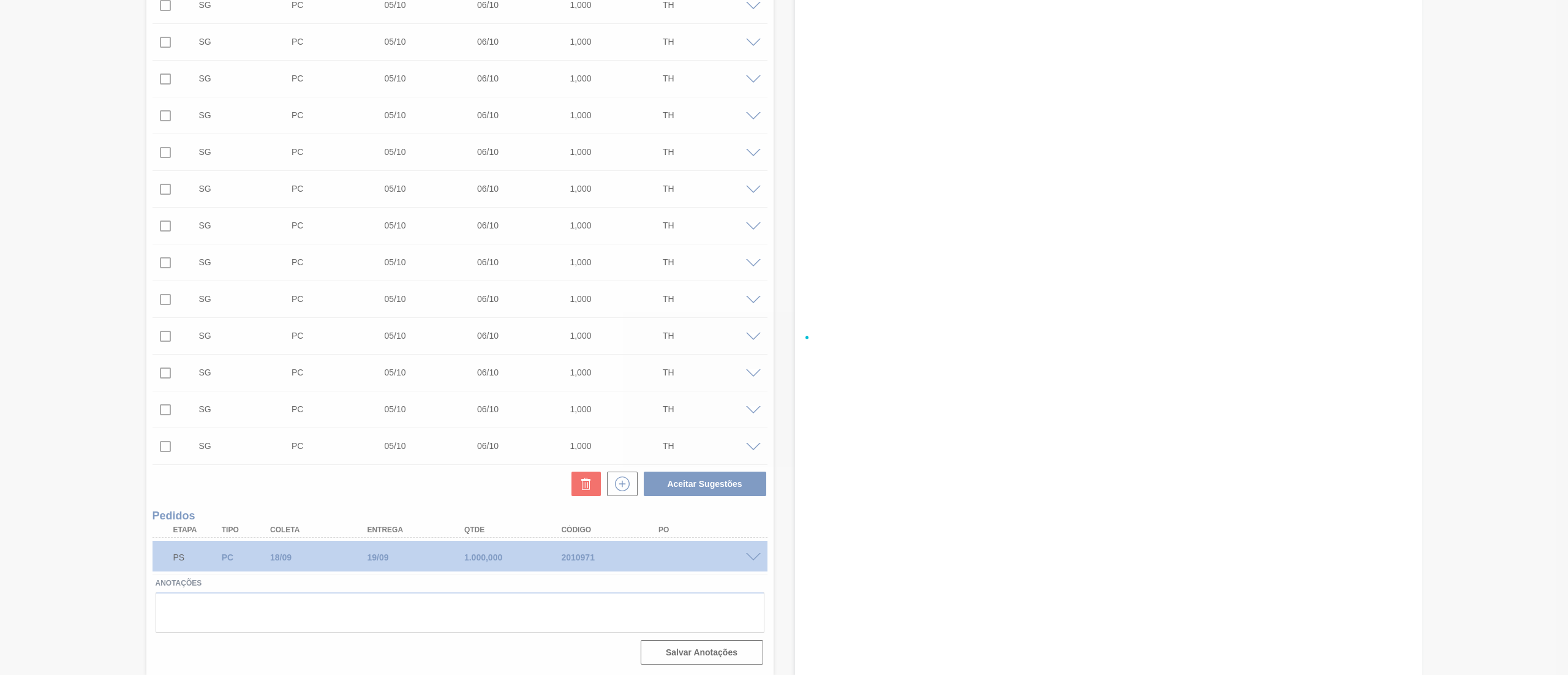
checkbox input "false"
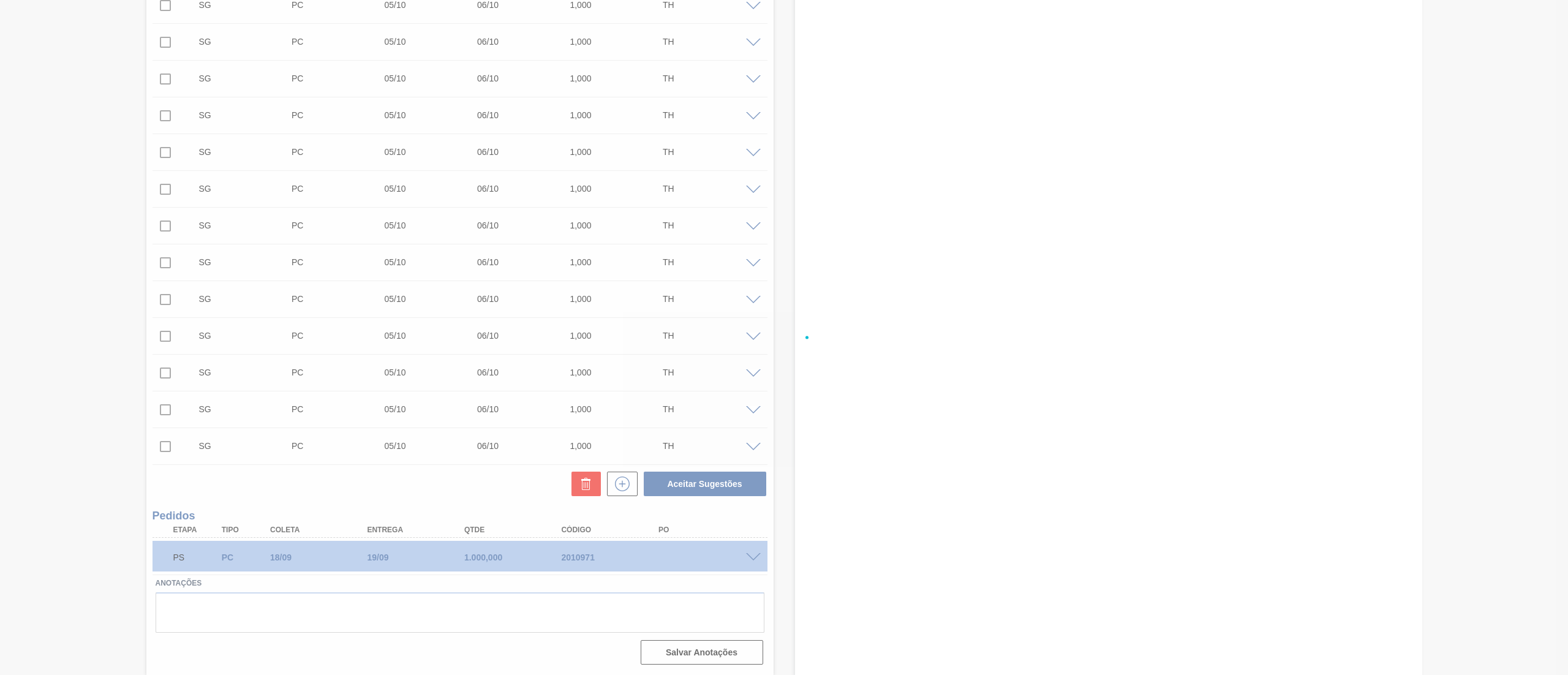
checkbox input "false"
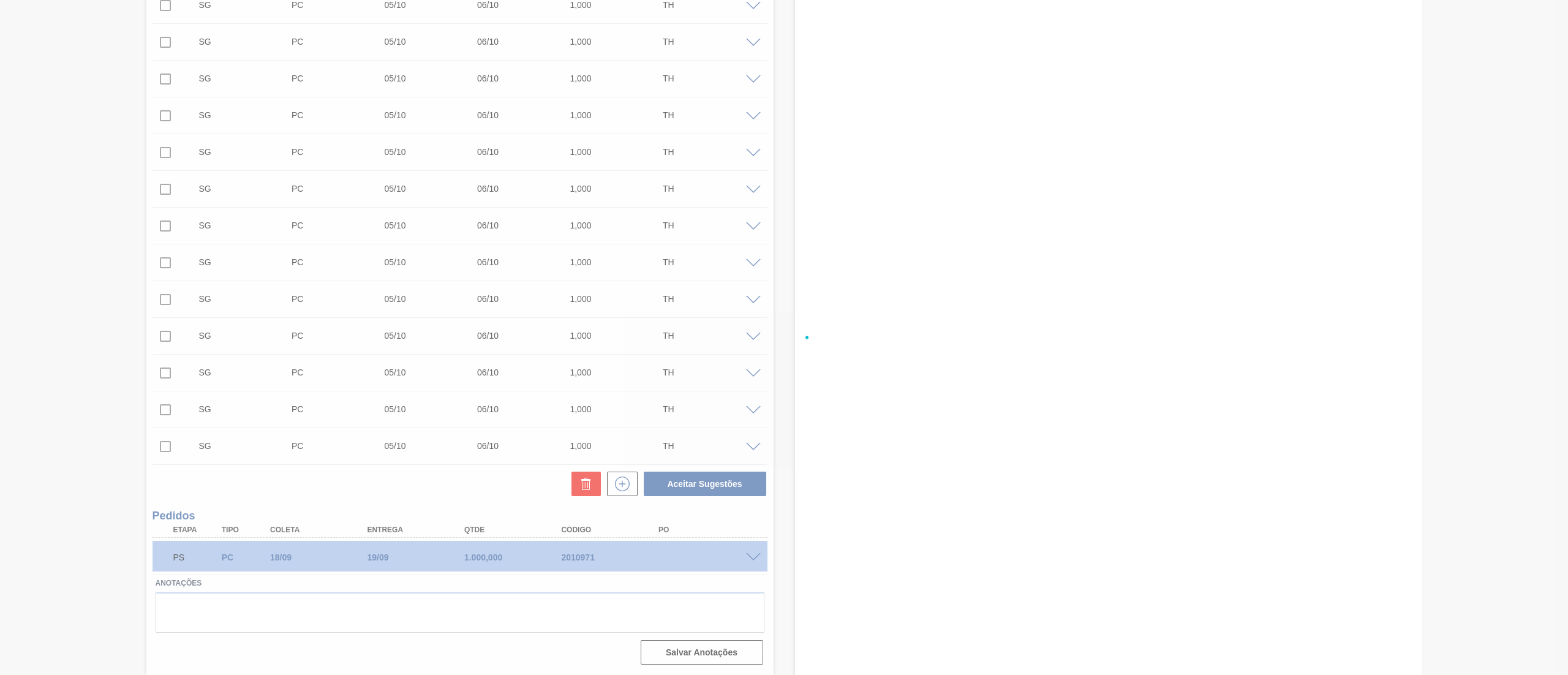
checkbox input "false"
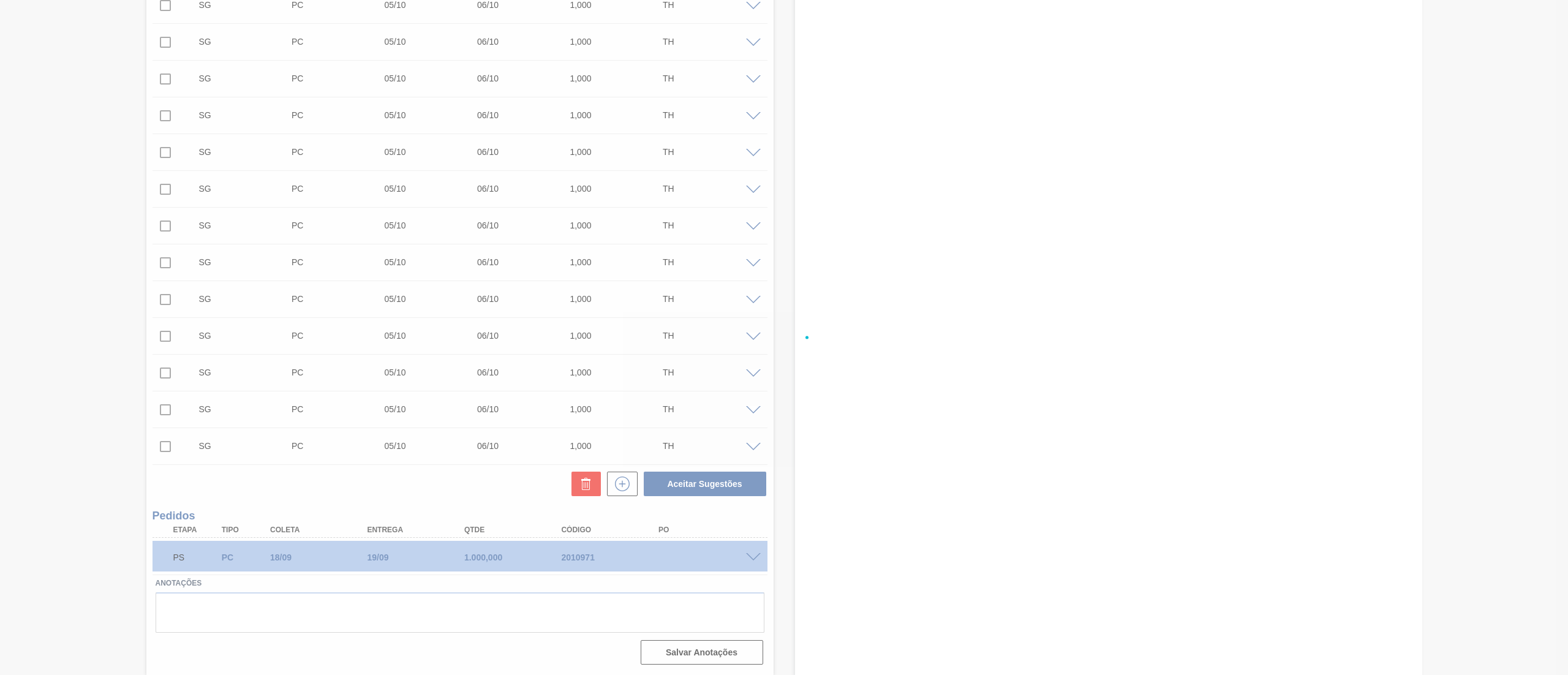
checkbox input "false"
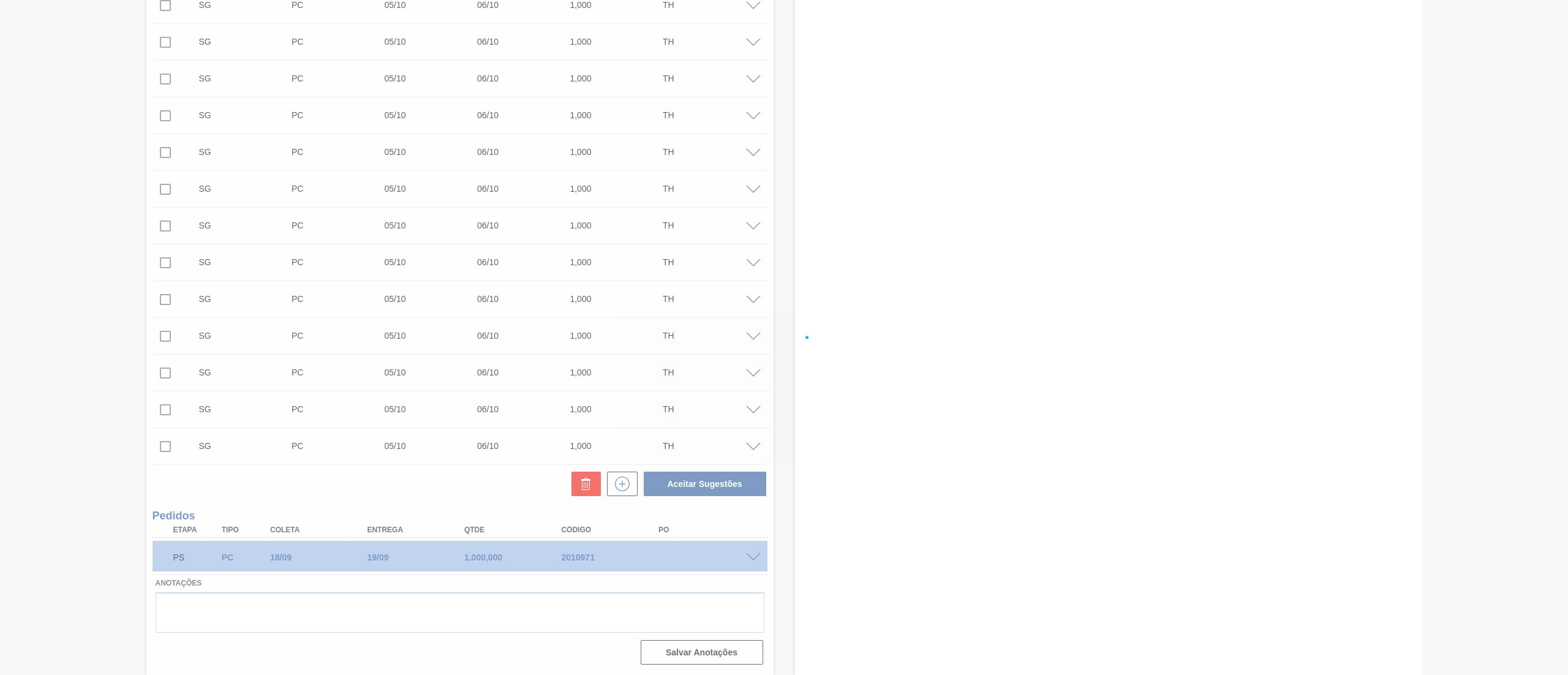
checkbox input "false"
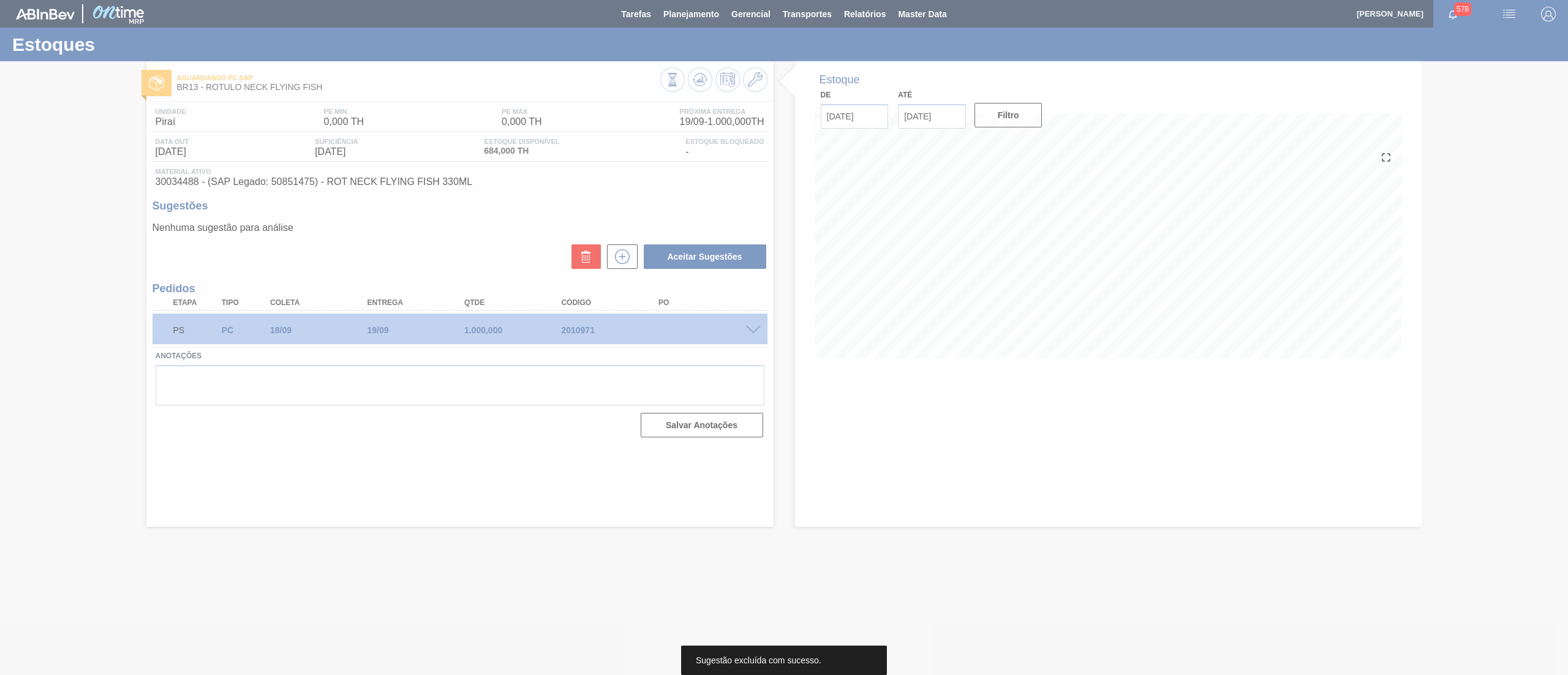
scroll to position [0, 0]
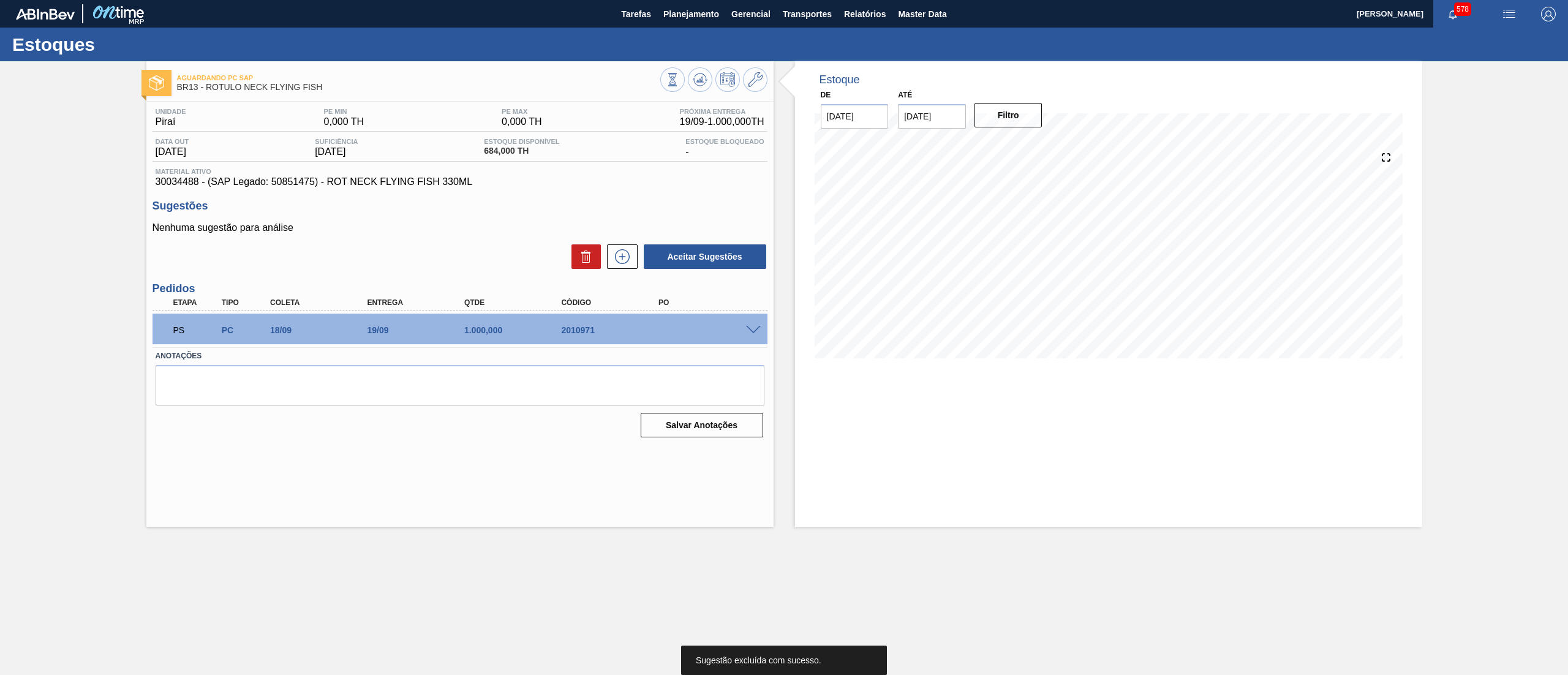
click at [756, 333] on span at bounding box center [753, 330] width 14 height 9
